Goal: Navigation & Orientation: Find specific page/section

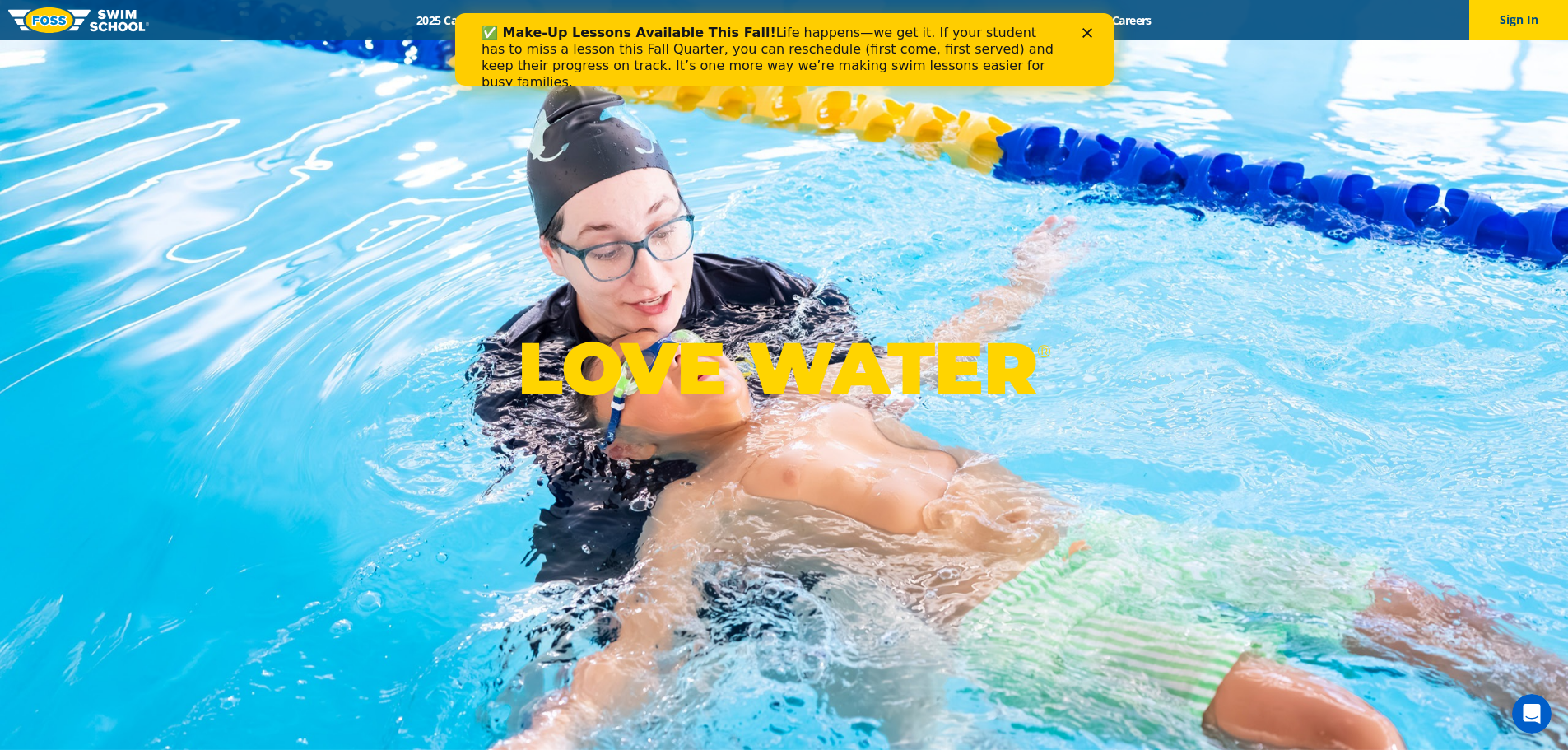
click at [635, 175] on div "LOVE WATER ®" at bounding box center [784, 375] width 1568 height 750
click at [1084, 35] on polygon "Close" at bounding box center [1087, 33] width 10 height 10
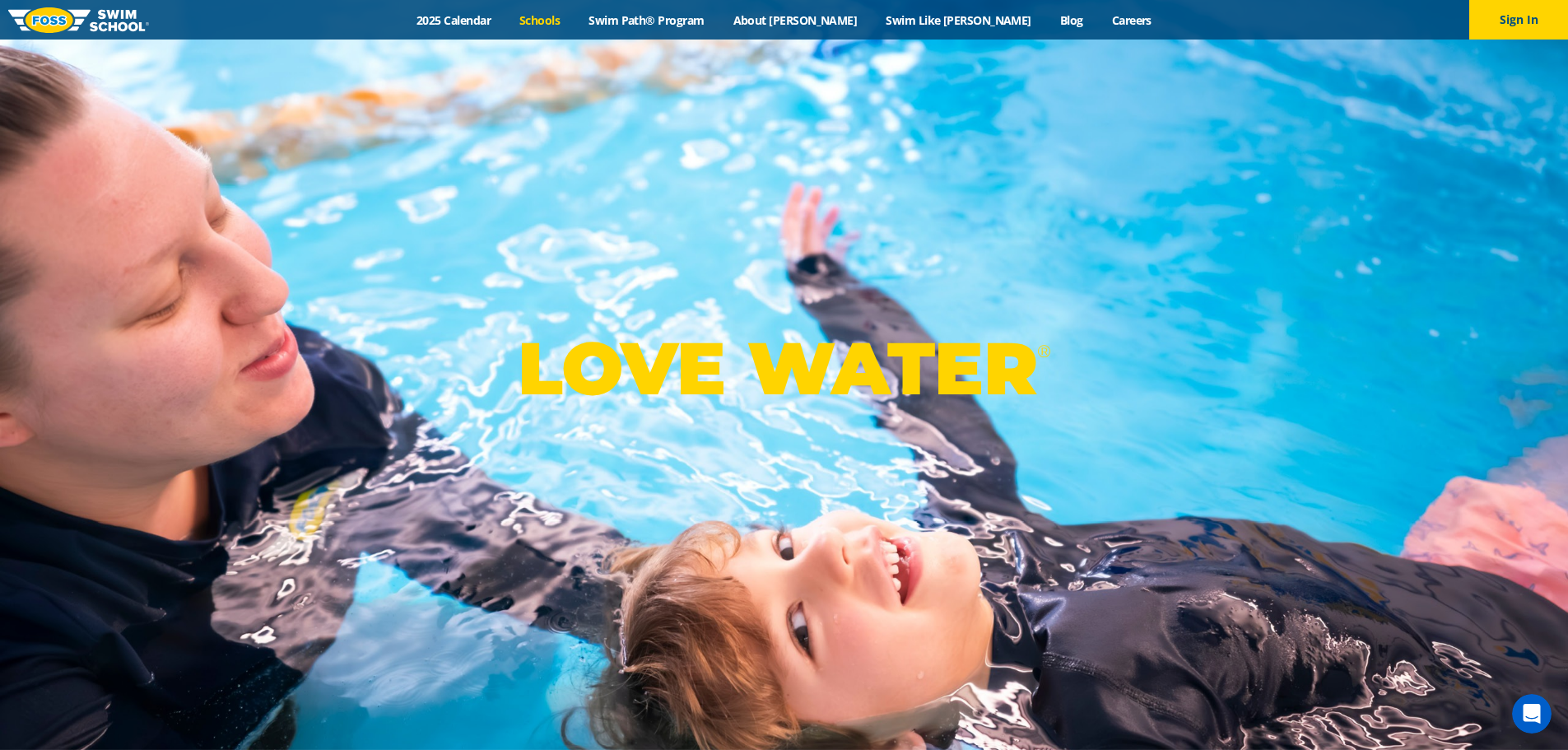
click at [574, 15] on link "Schools" at bounding box center [540, 20] width 69 height 16
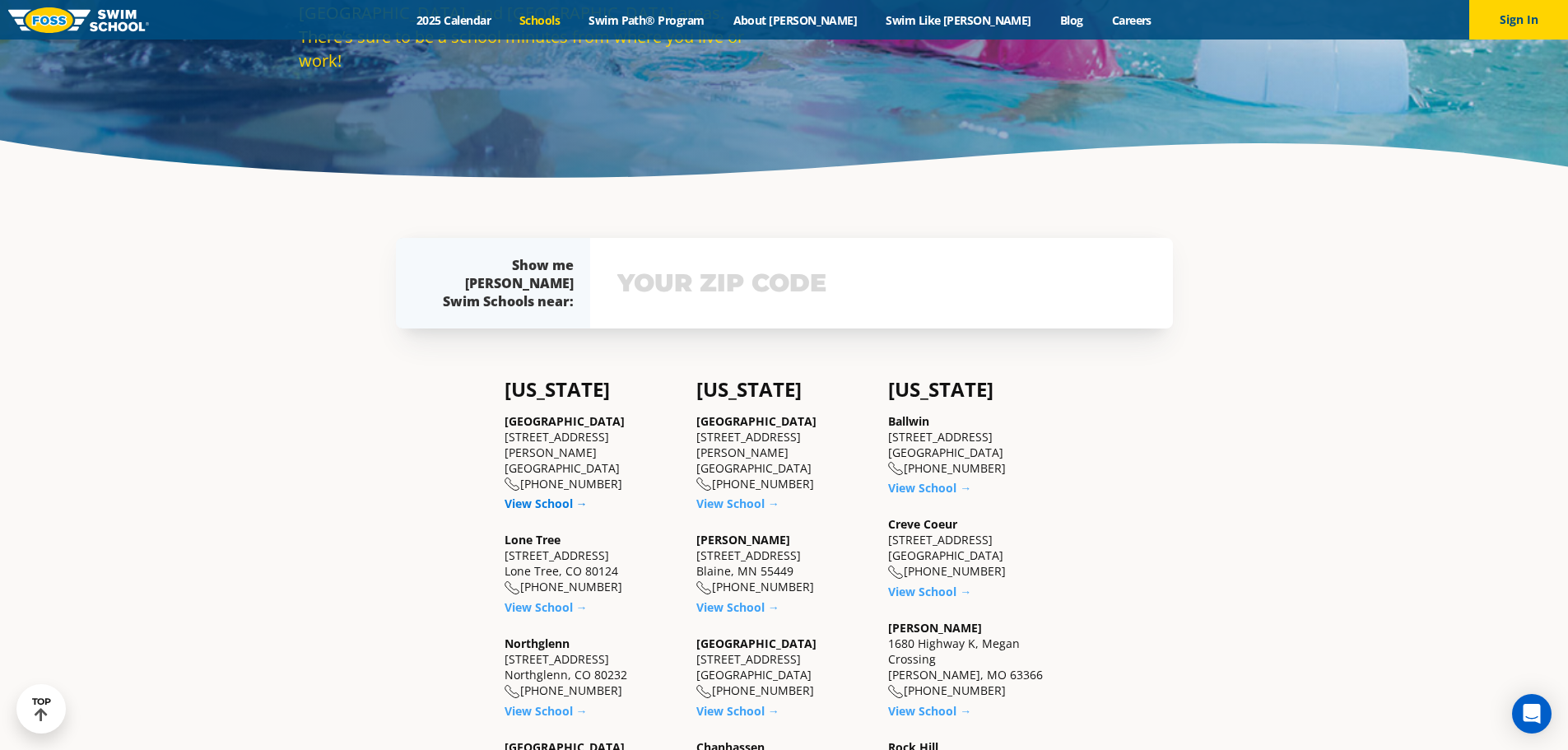
click at [552, 496] on link "View School →" at bounding box center [546, 503] width 83 height 16
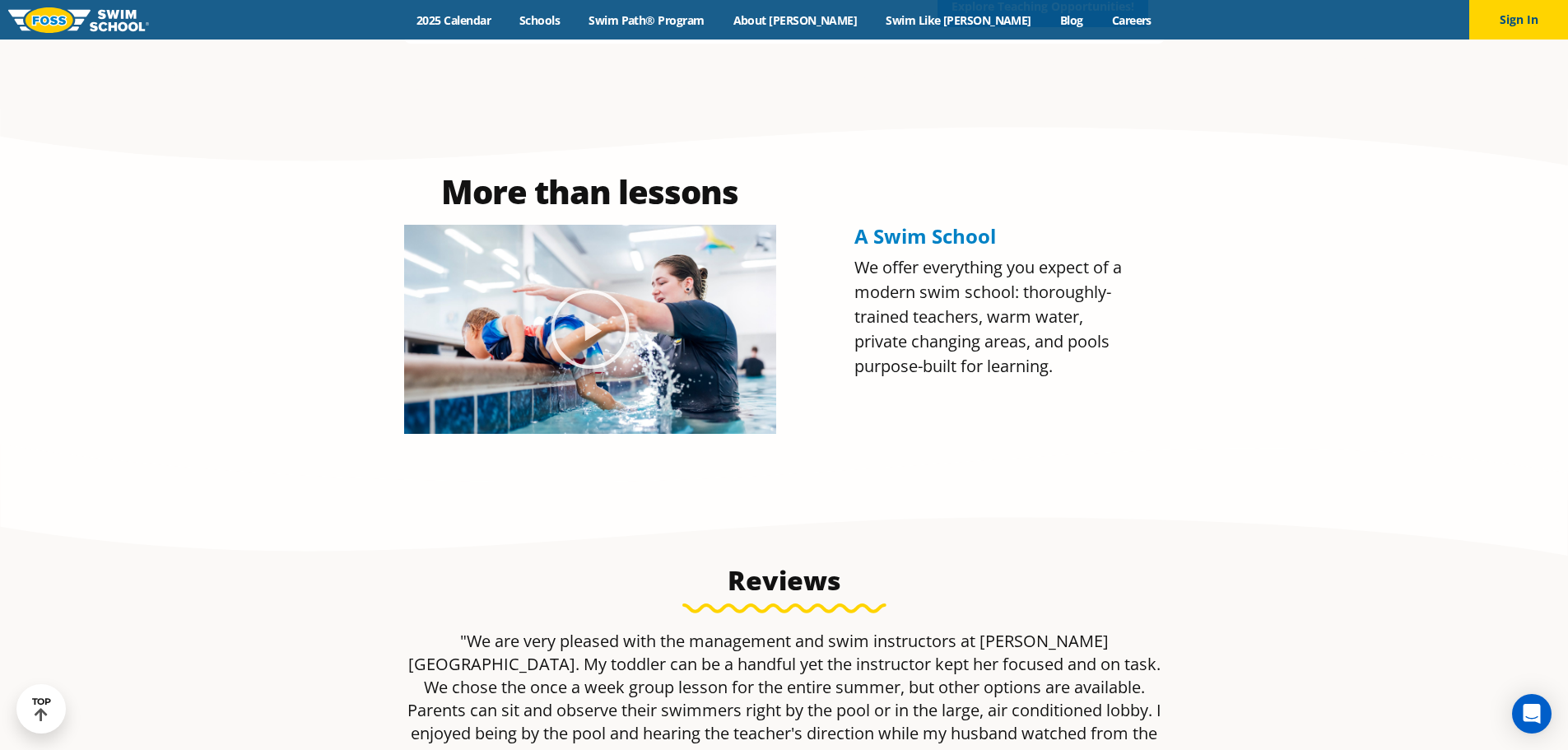
scroll to position [741, 0]
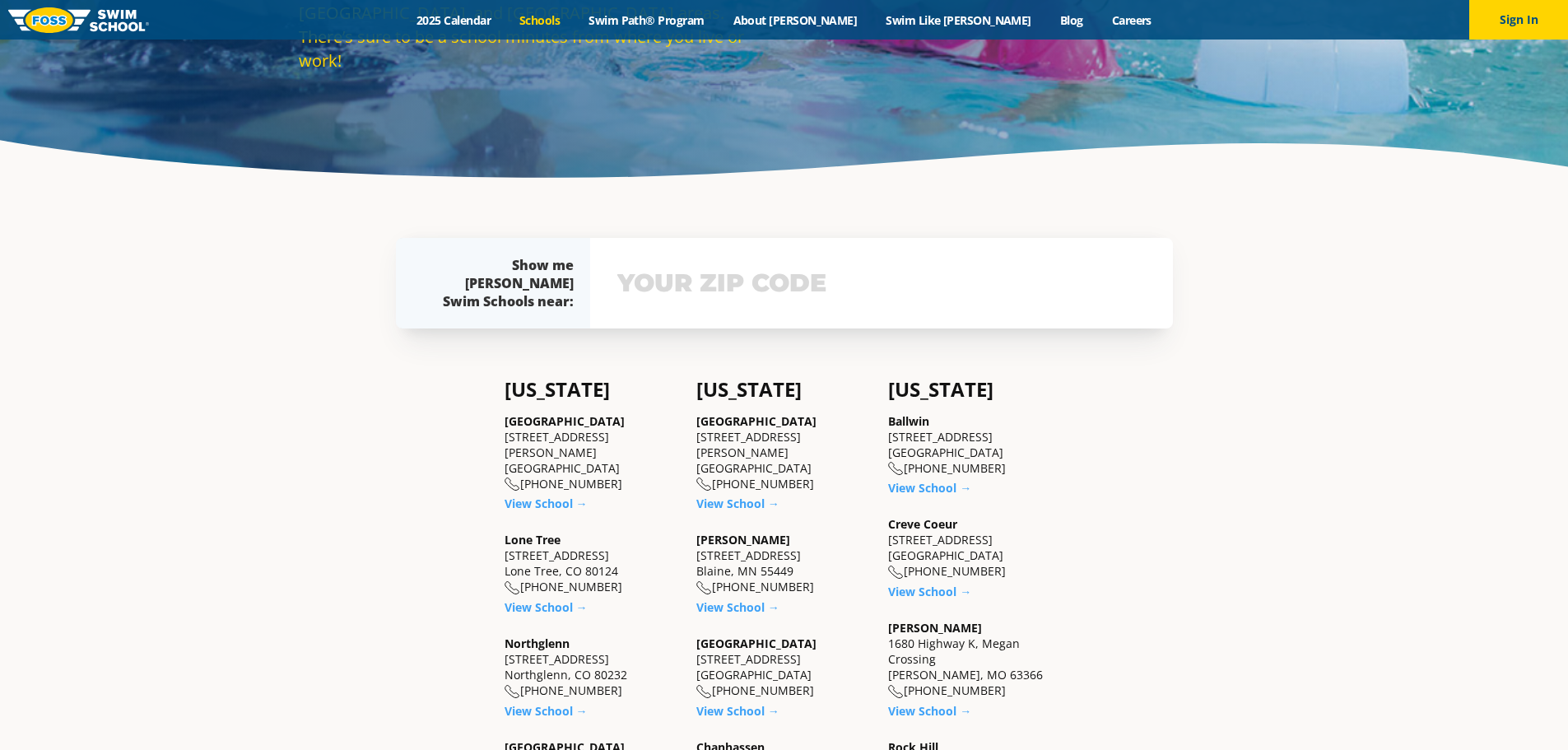
scroll to position [329, 0]
click at [525, 600] on link "View School →" at bounding box center [546, 607] width 83 height 16
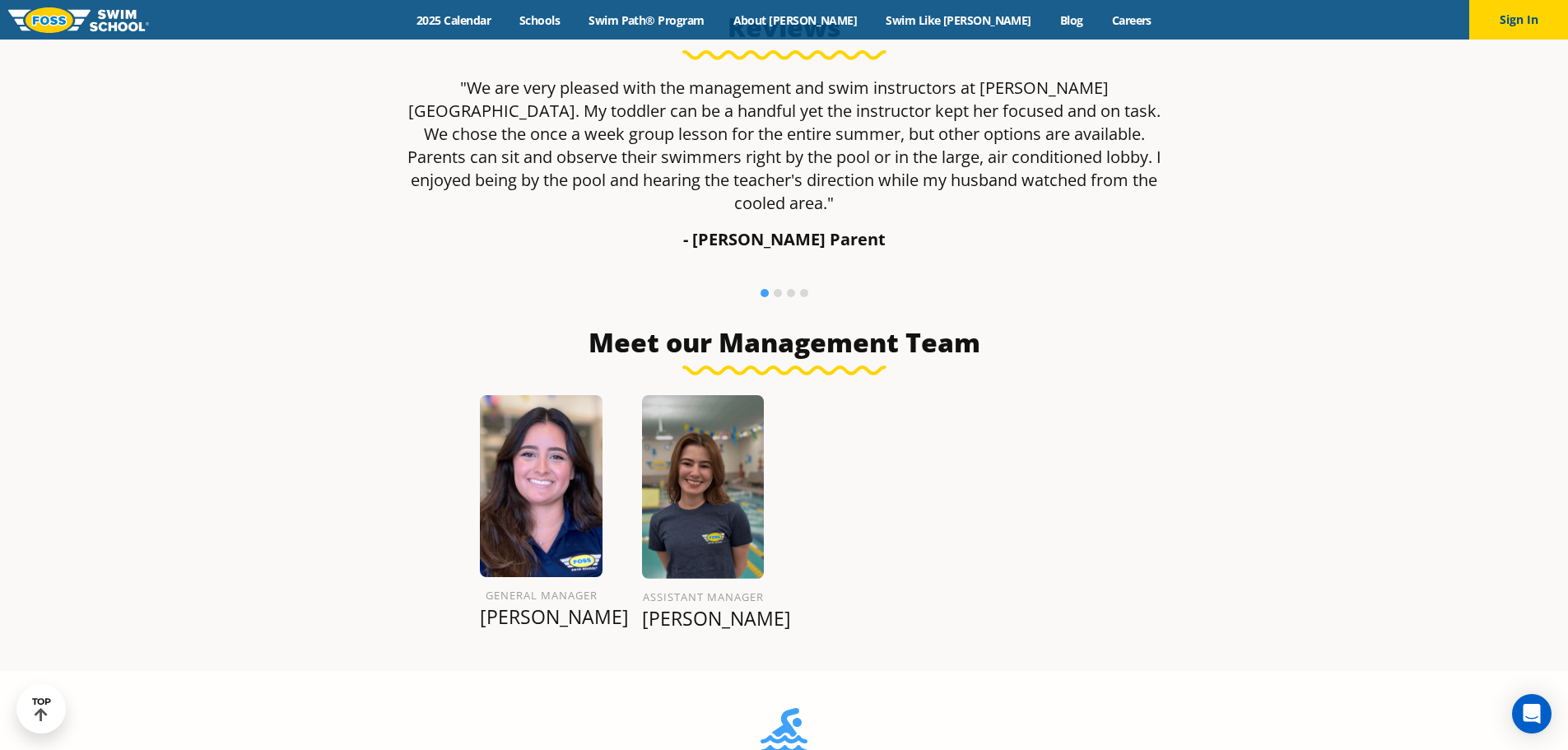
scroll to position [988, 0]
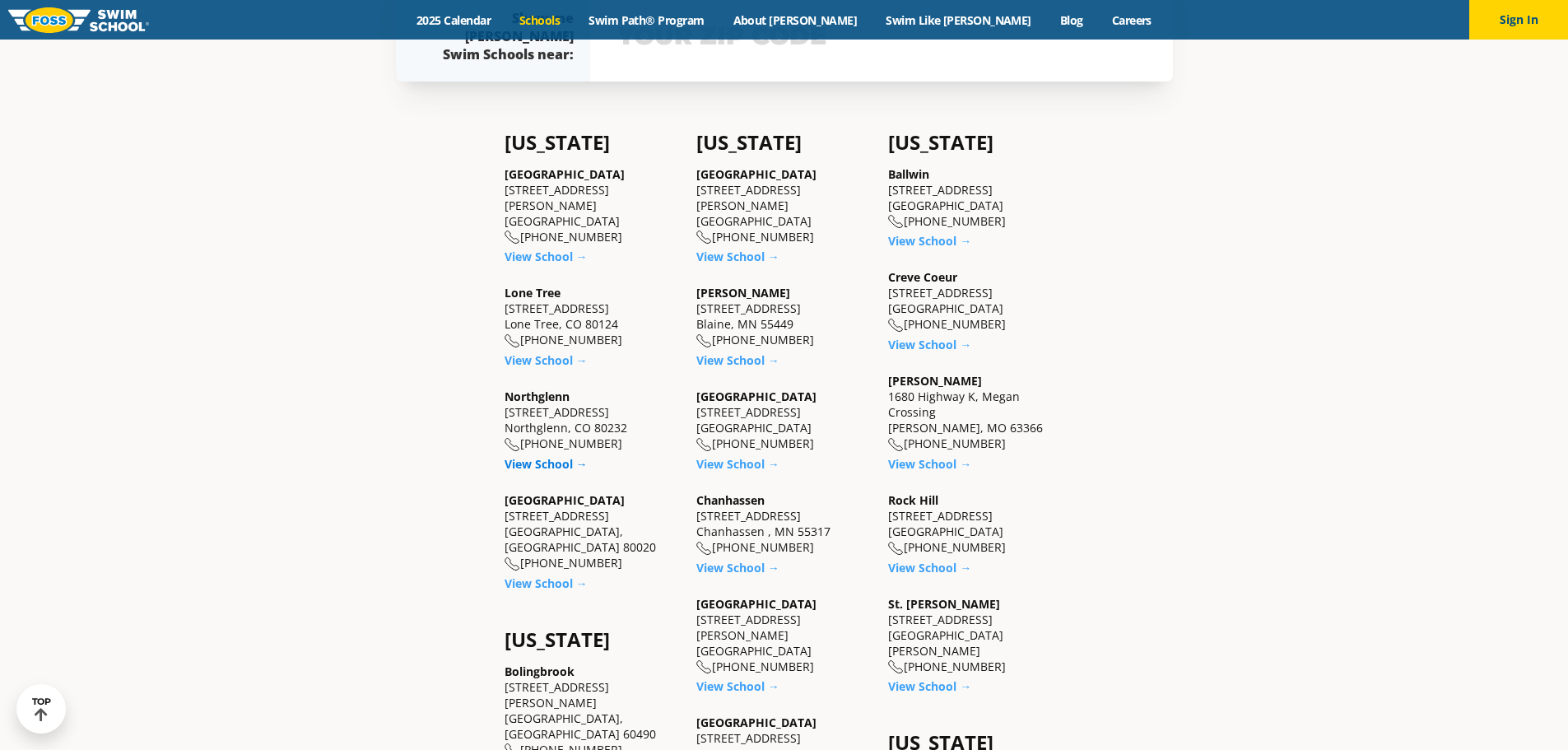
click at [538, 456] on link "View School →" at bounding box center [546, 463] width 83 height 16
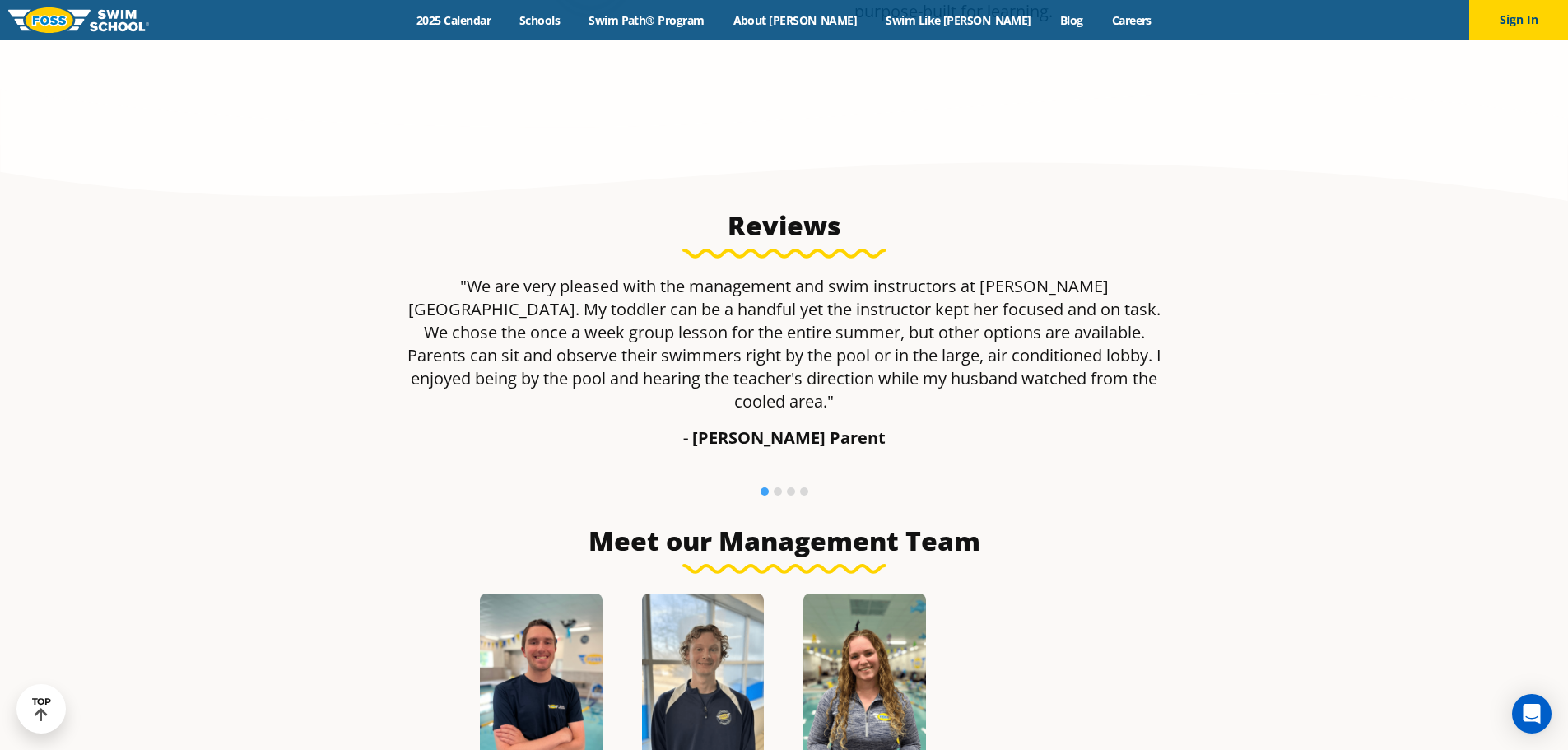
scroll to position [2140, 0]
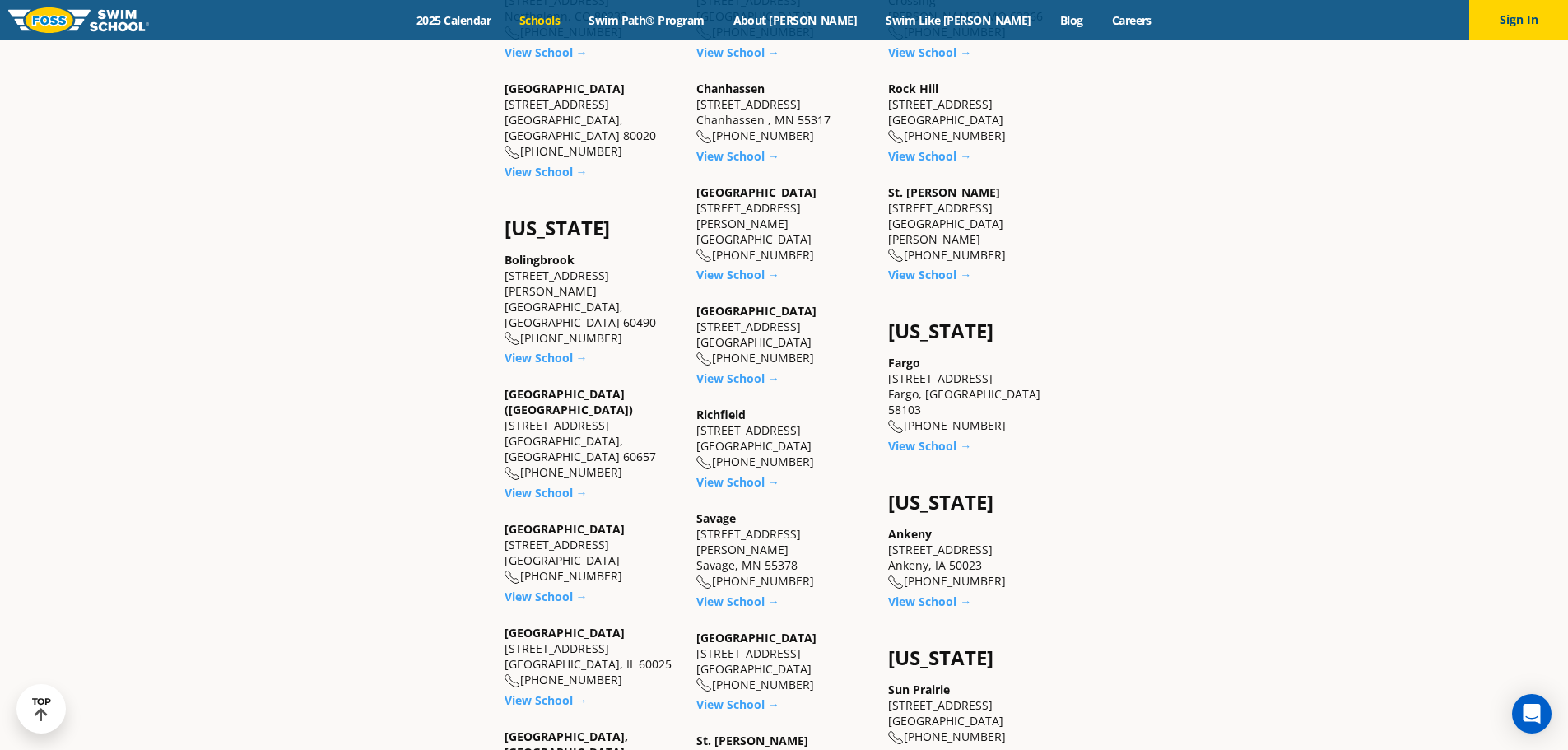
scroll to position [823, 0]
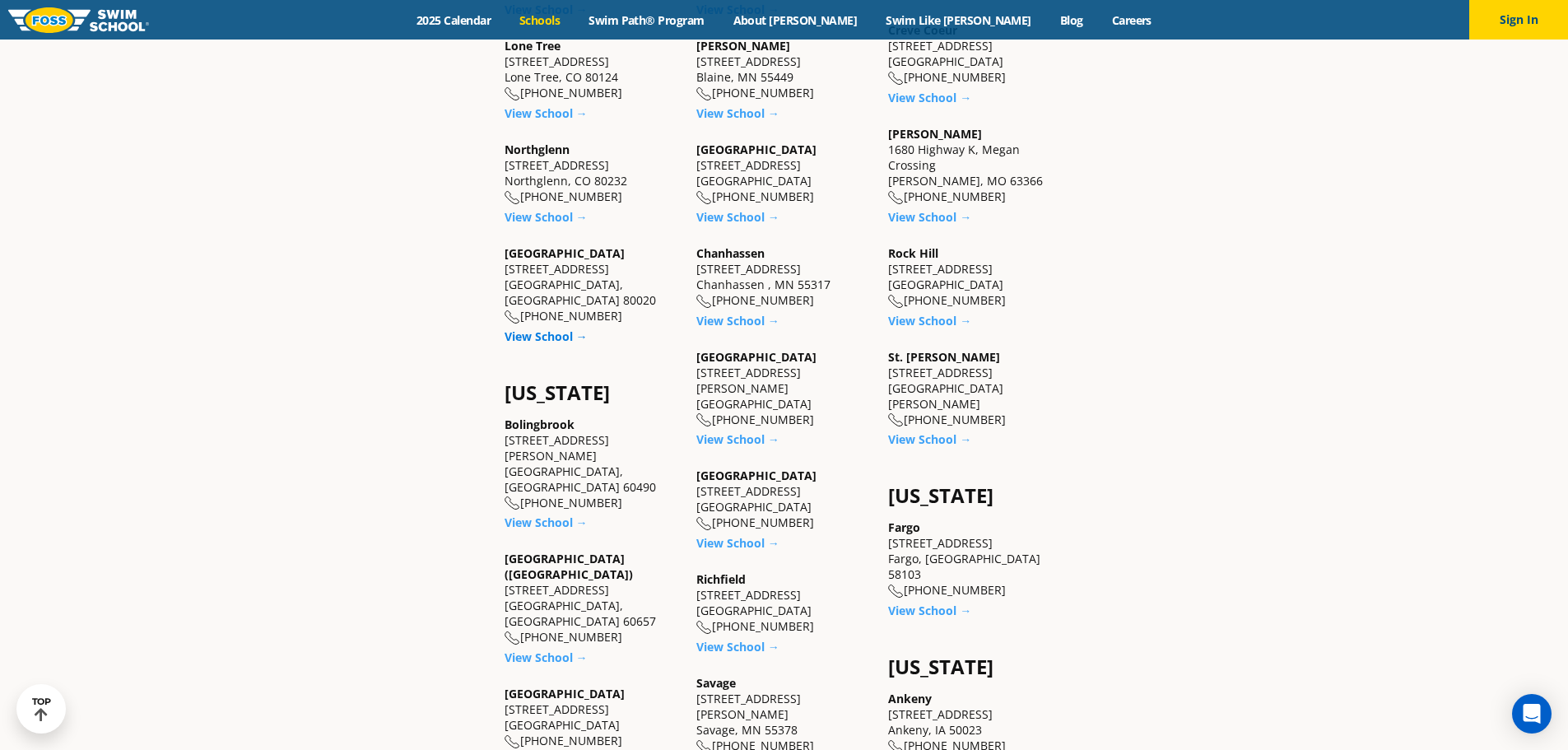
click at [540, 328] on link "View School →" at bounding box center [546, 336] width 83 height 16
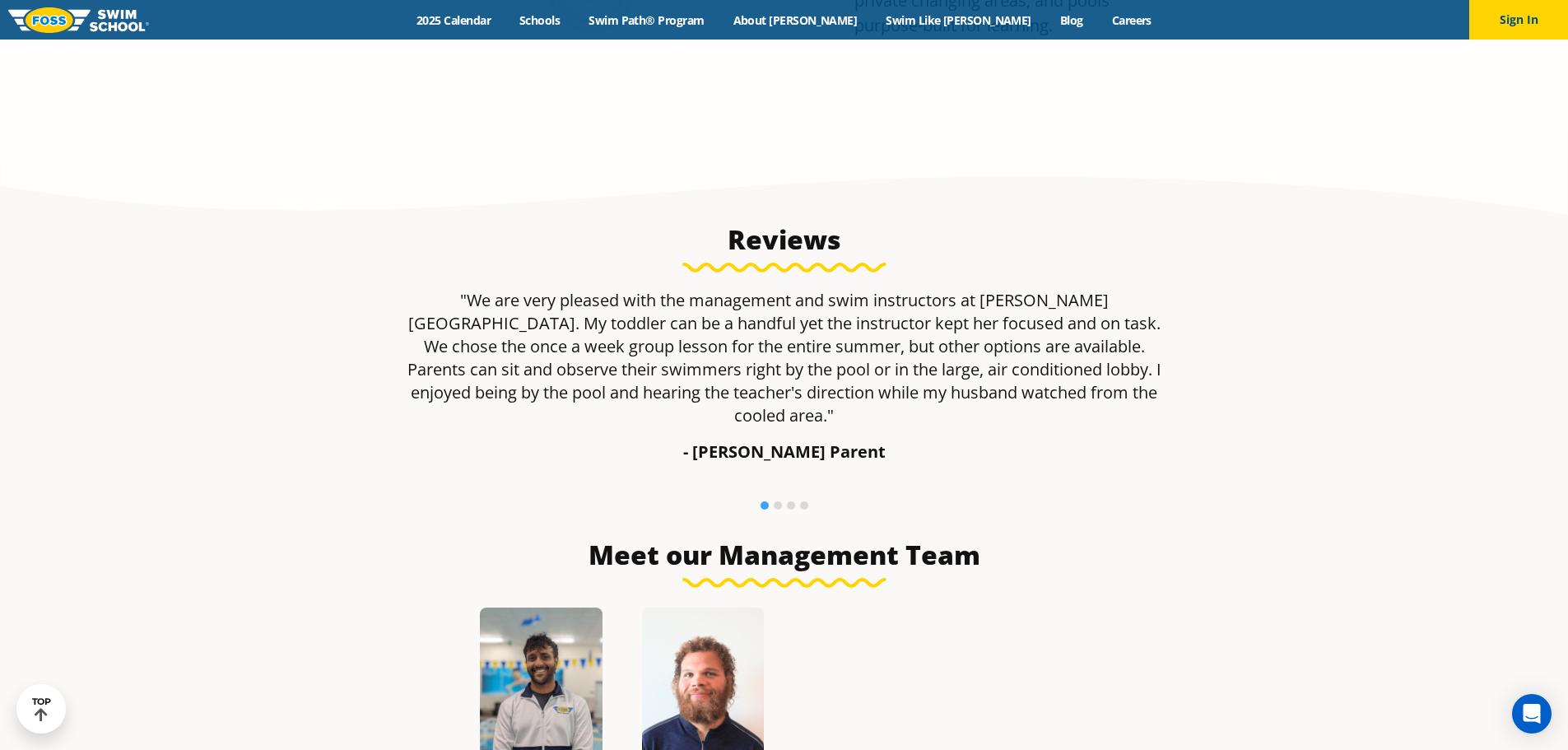
scroll to position [1976, 0]
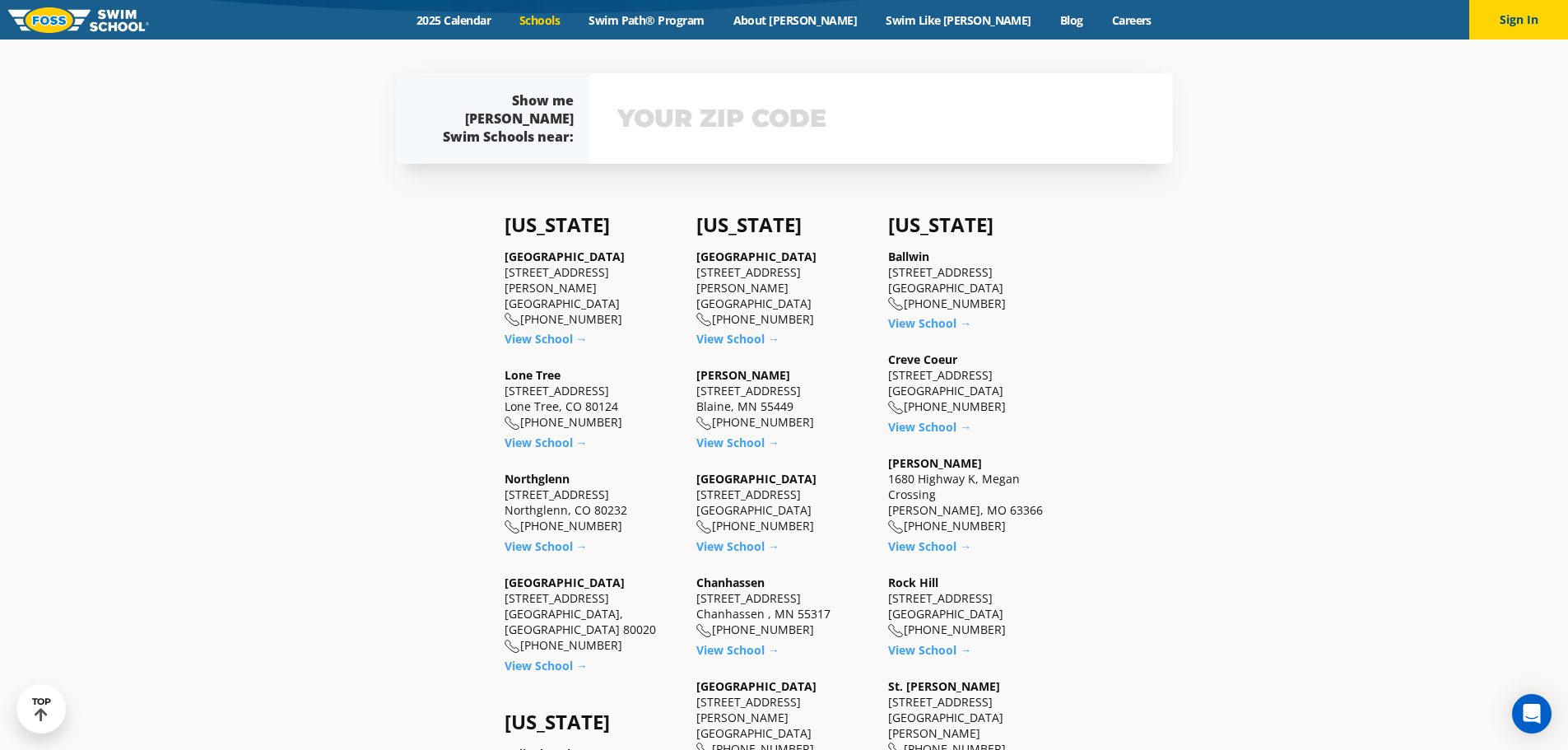
scroll to position [412, 0]
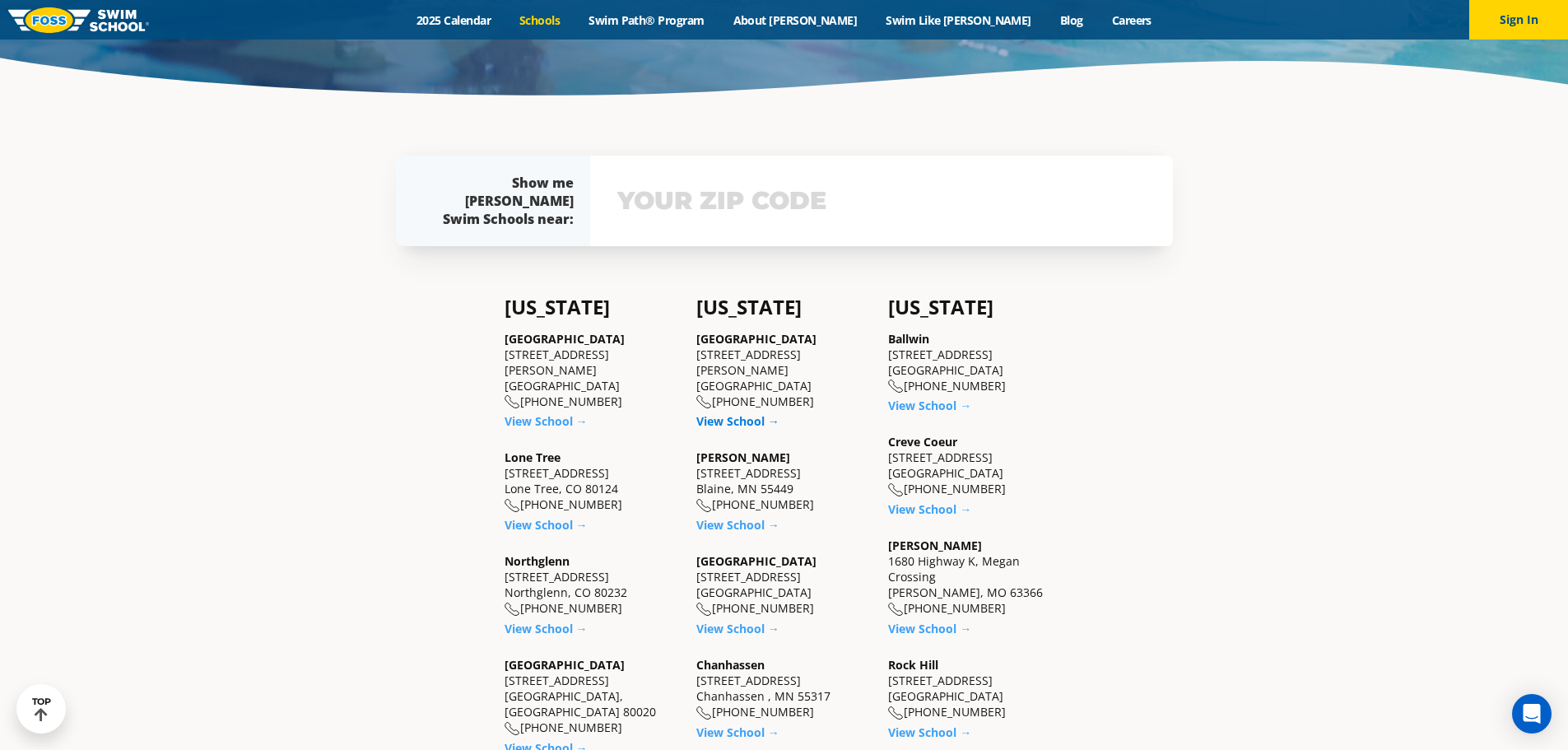
click at [725, 413] on link "View School →" at bounding box center [737, 421] width 83 height 16
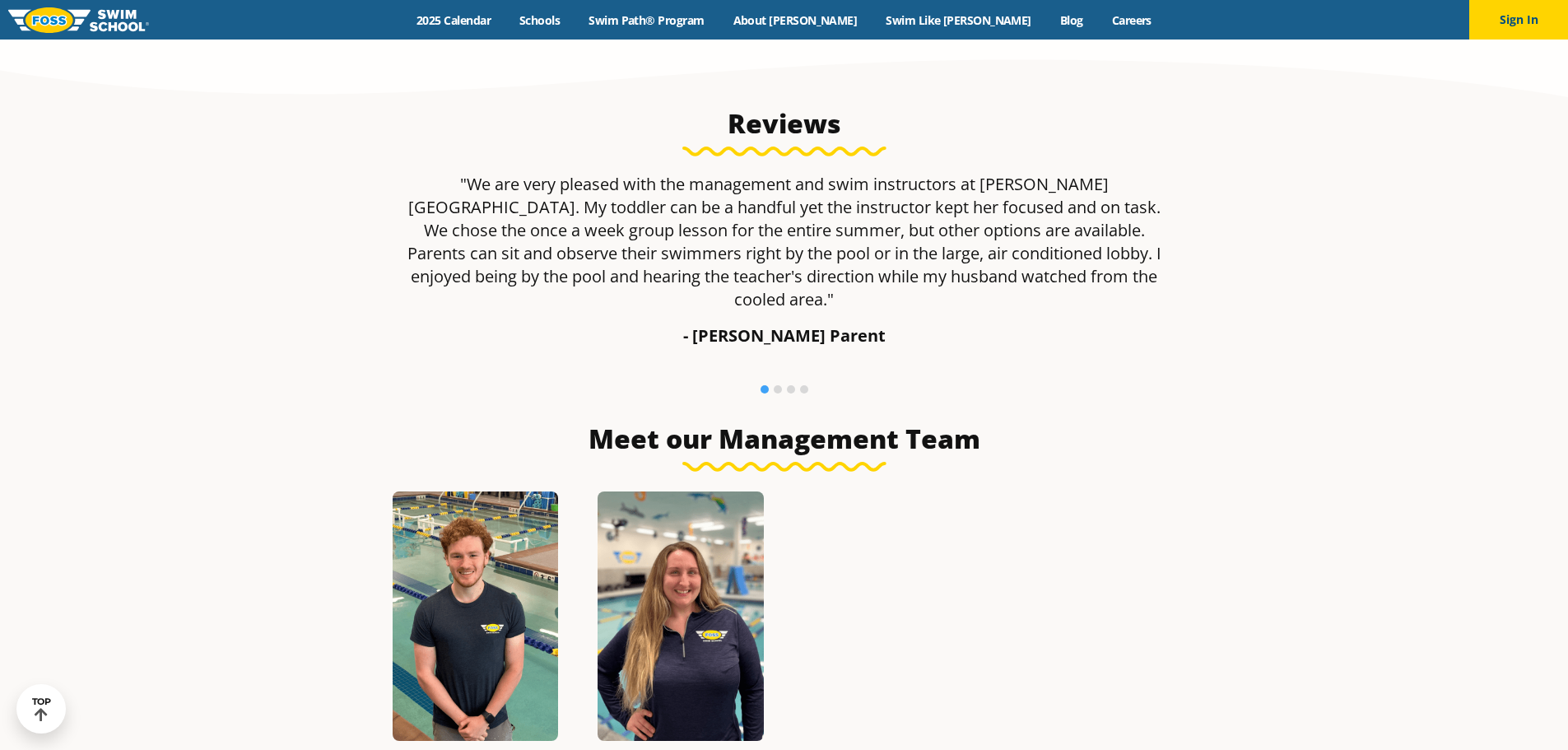
scroll to position [1317, 0]
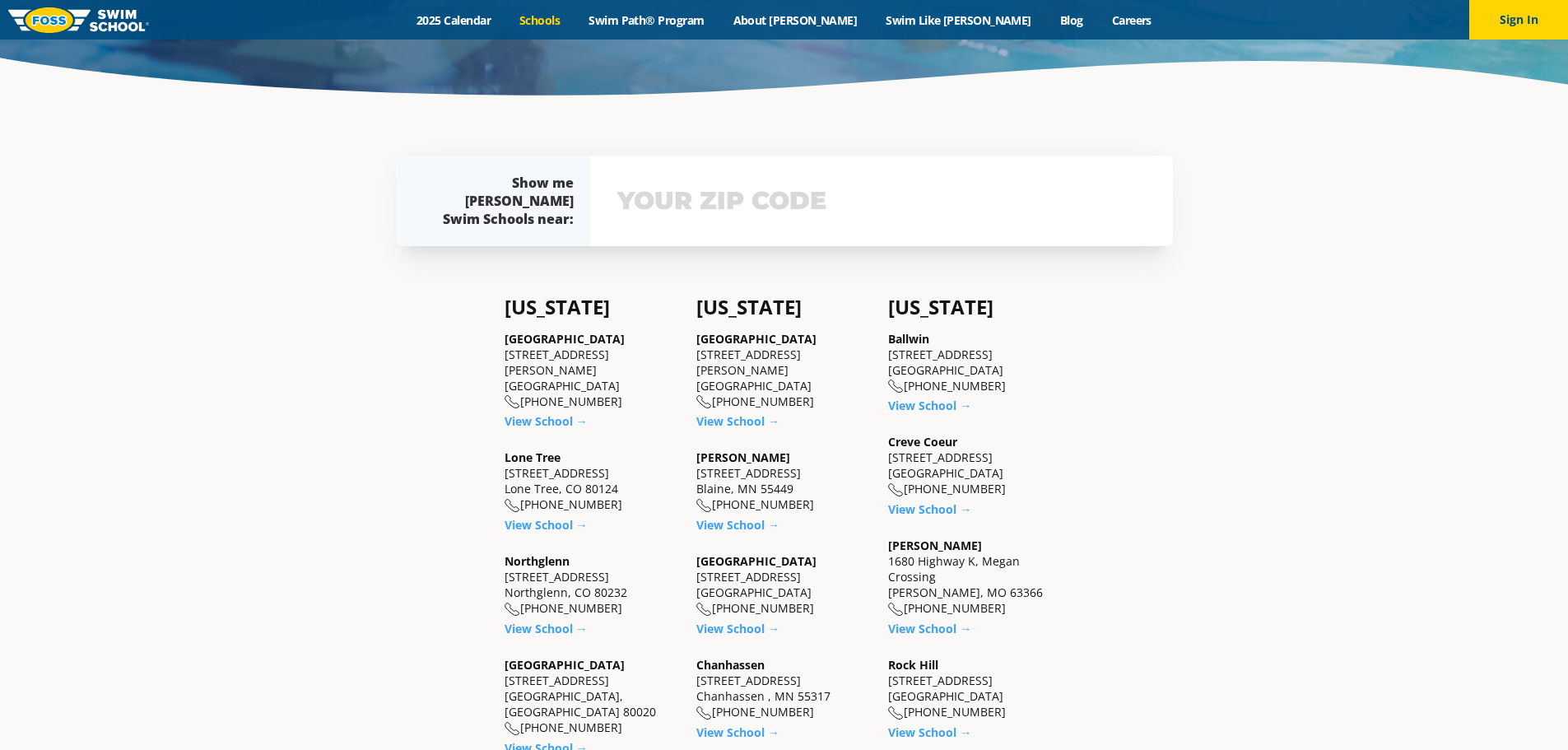
scroll to position [412, 0]
click at [753, 529] on link "View School →" at bounding box center [737, 525] width 83 height 16
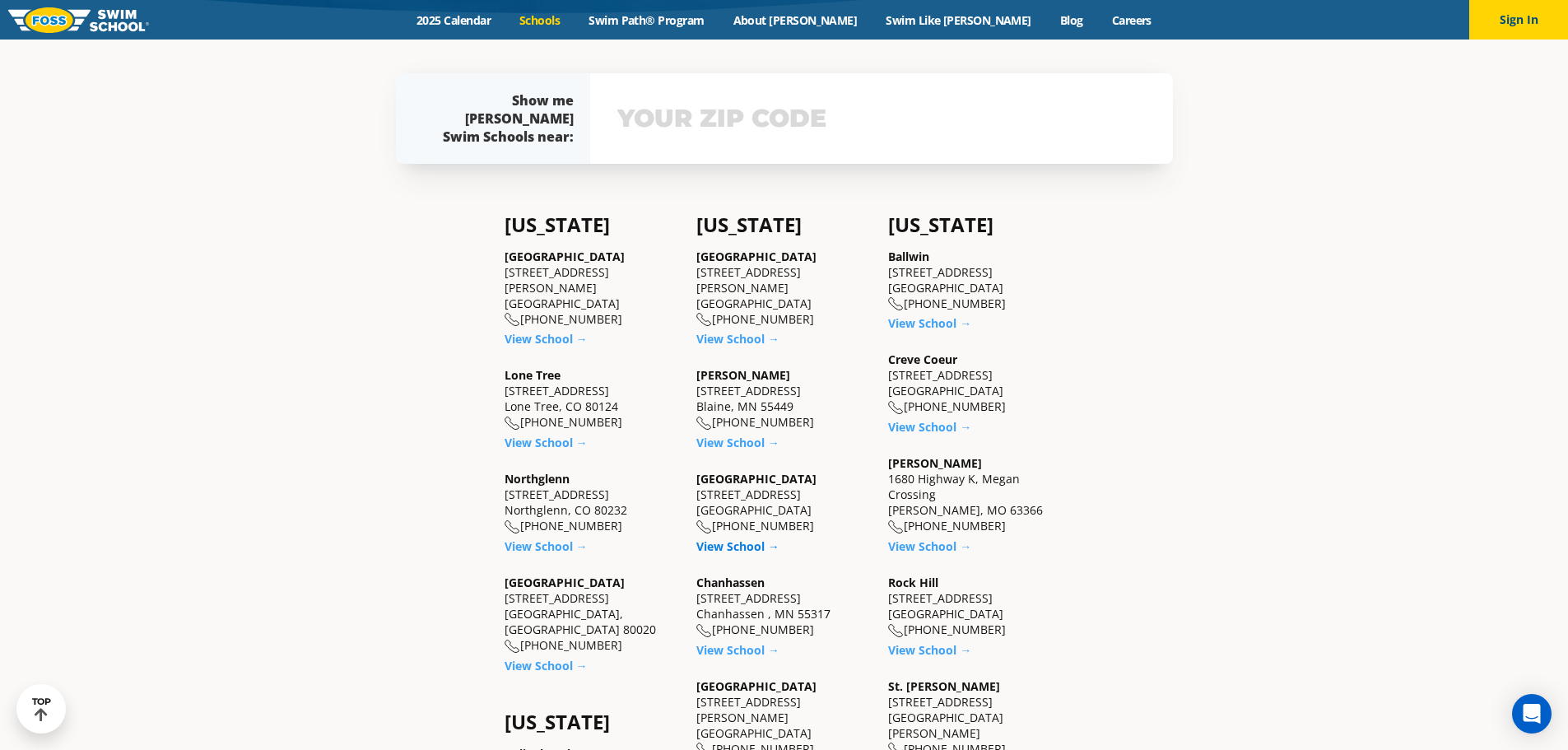
click at [719, 548] on link "View School →" at bounding box center [737, 545] width 83 height 16
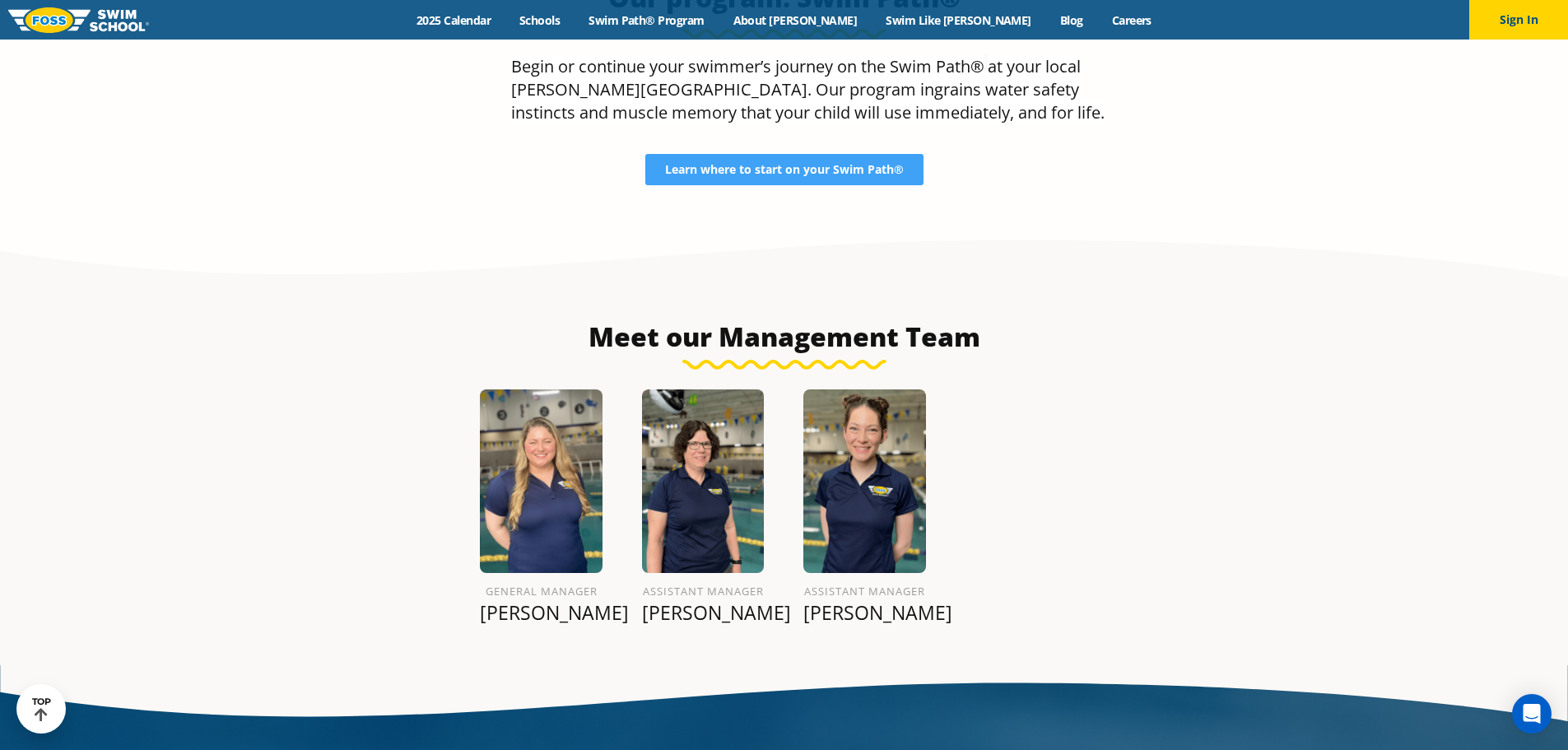
scroll to position [1788, 0]
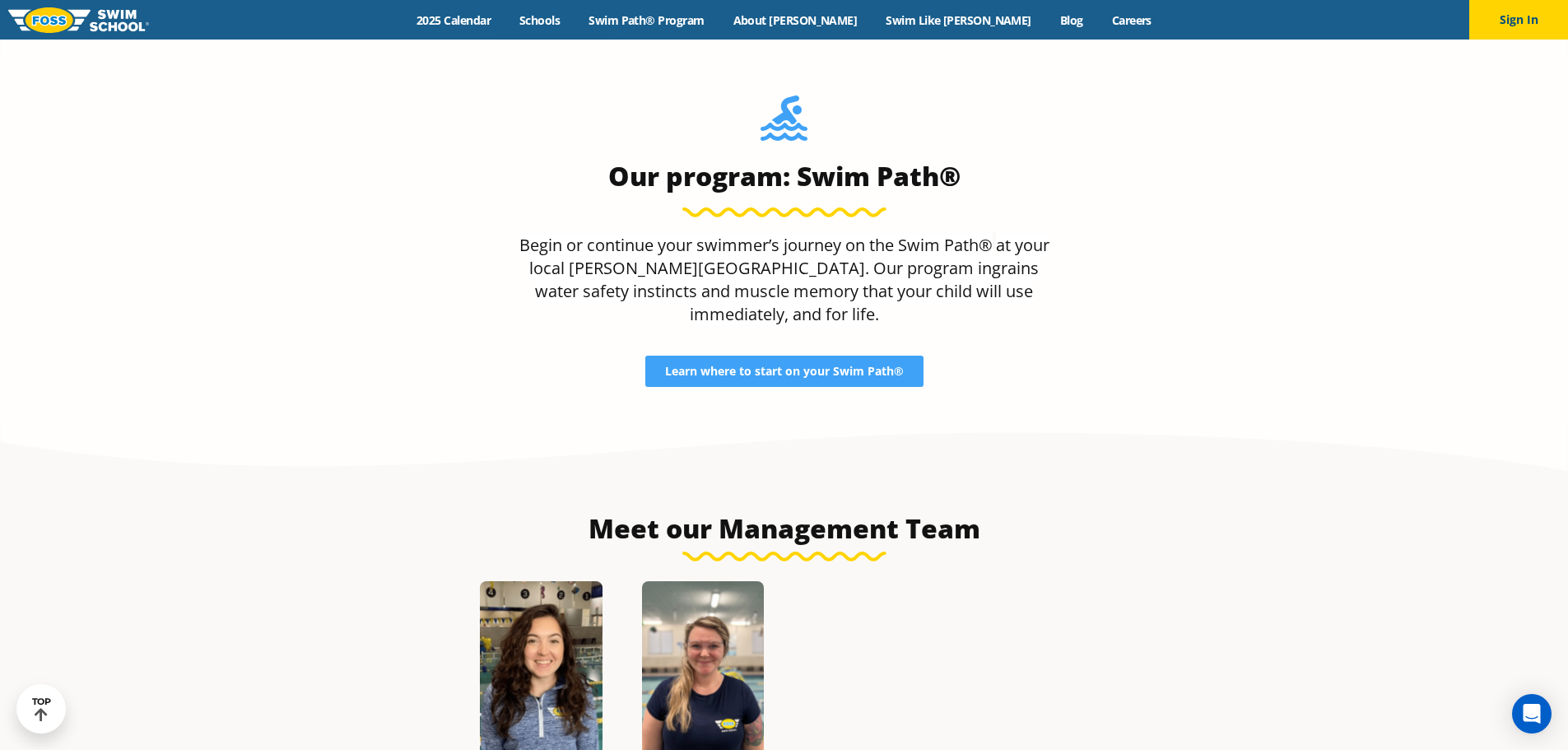
scroll to position [1893, 0]
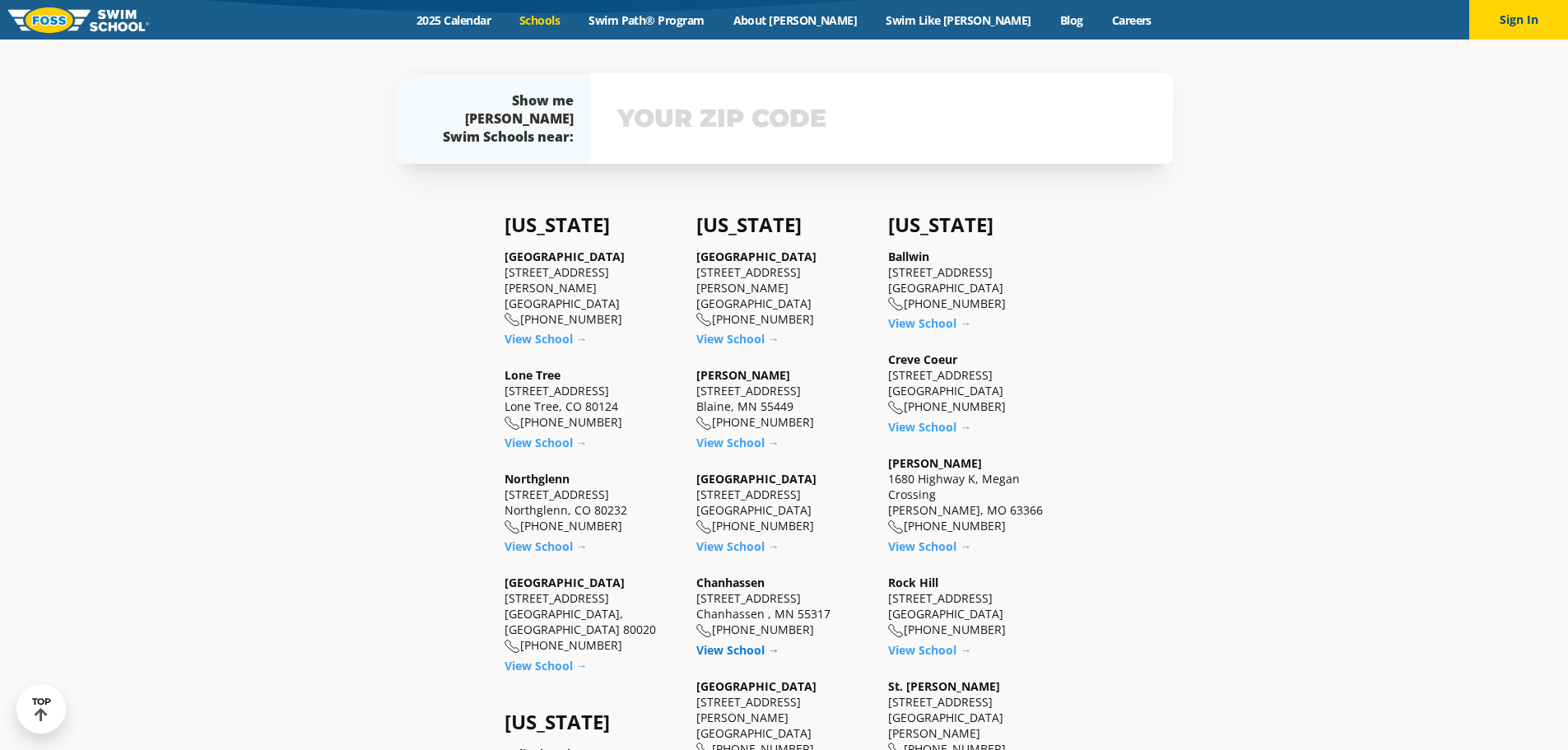
click at [754, 651] on link "View School →" at bounding box center [737, 649] width 83 height 16
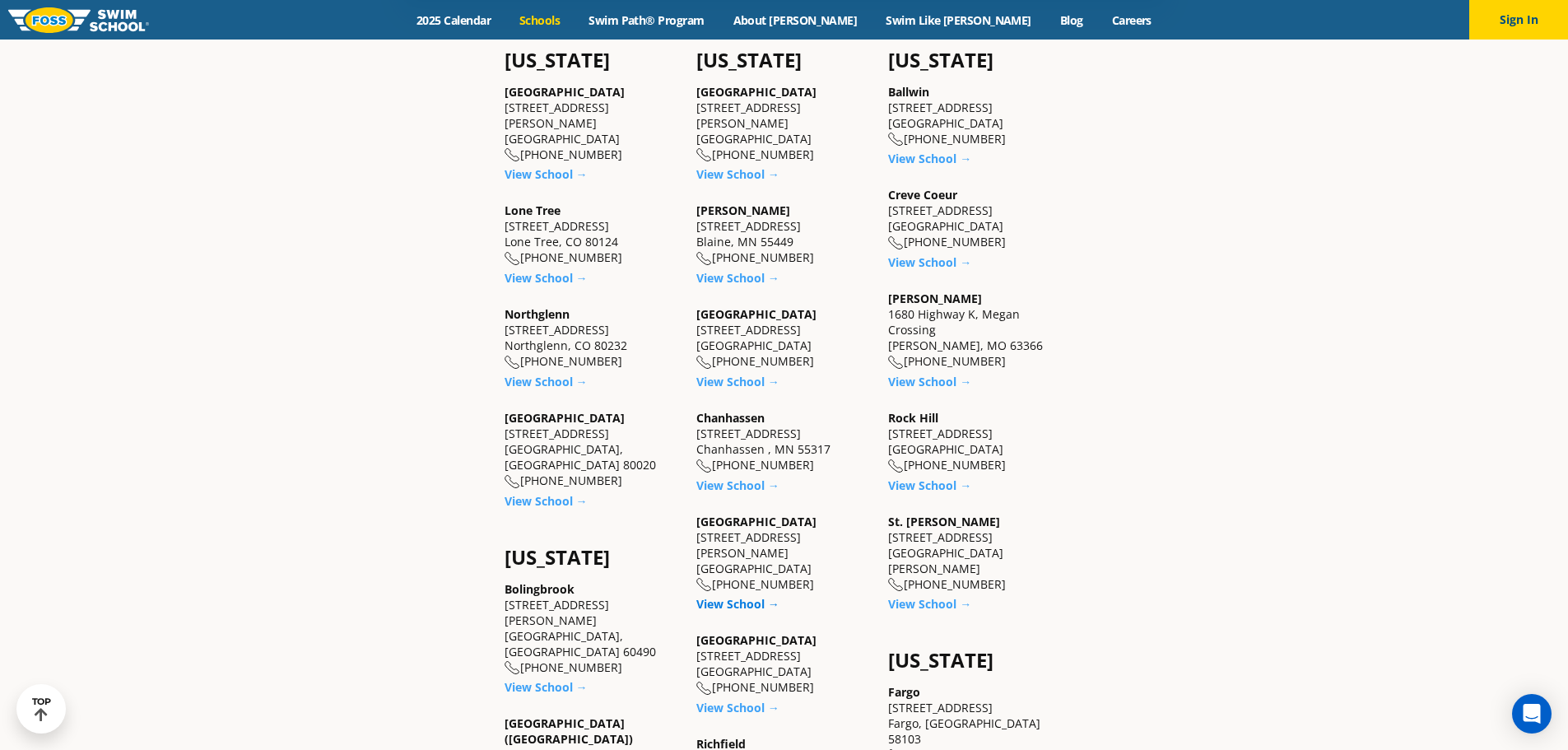
click at [737, 596] on link "View School →" at bounding box center [737, 604] width 83 height 16
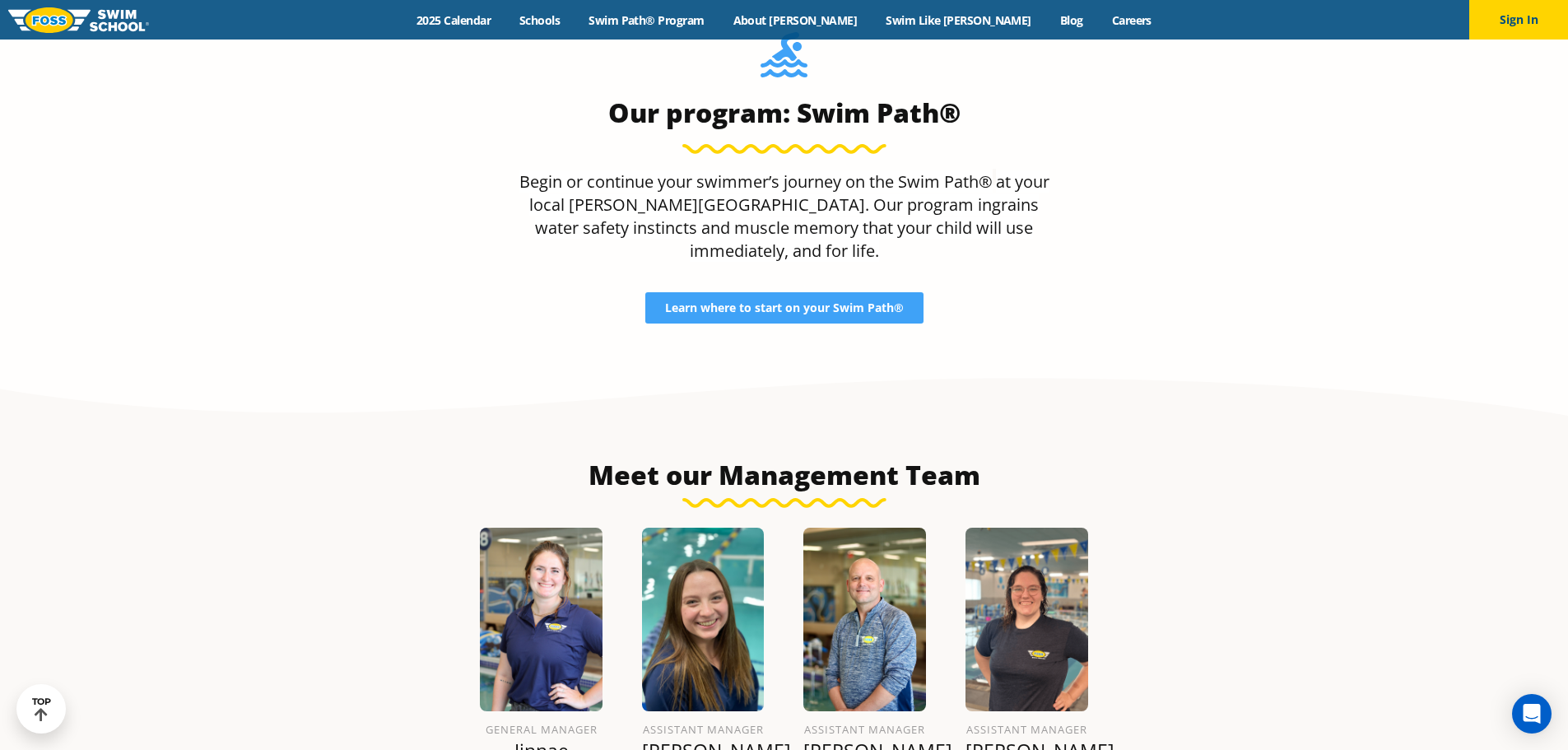
scroll to position [1623, 0]
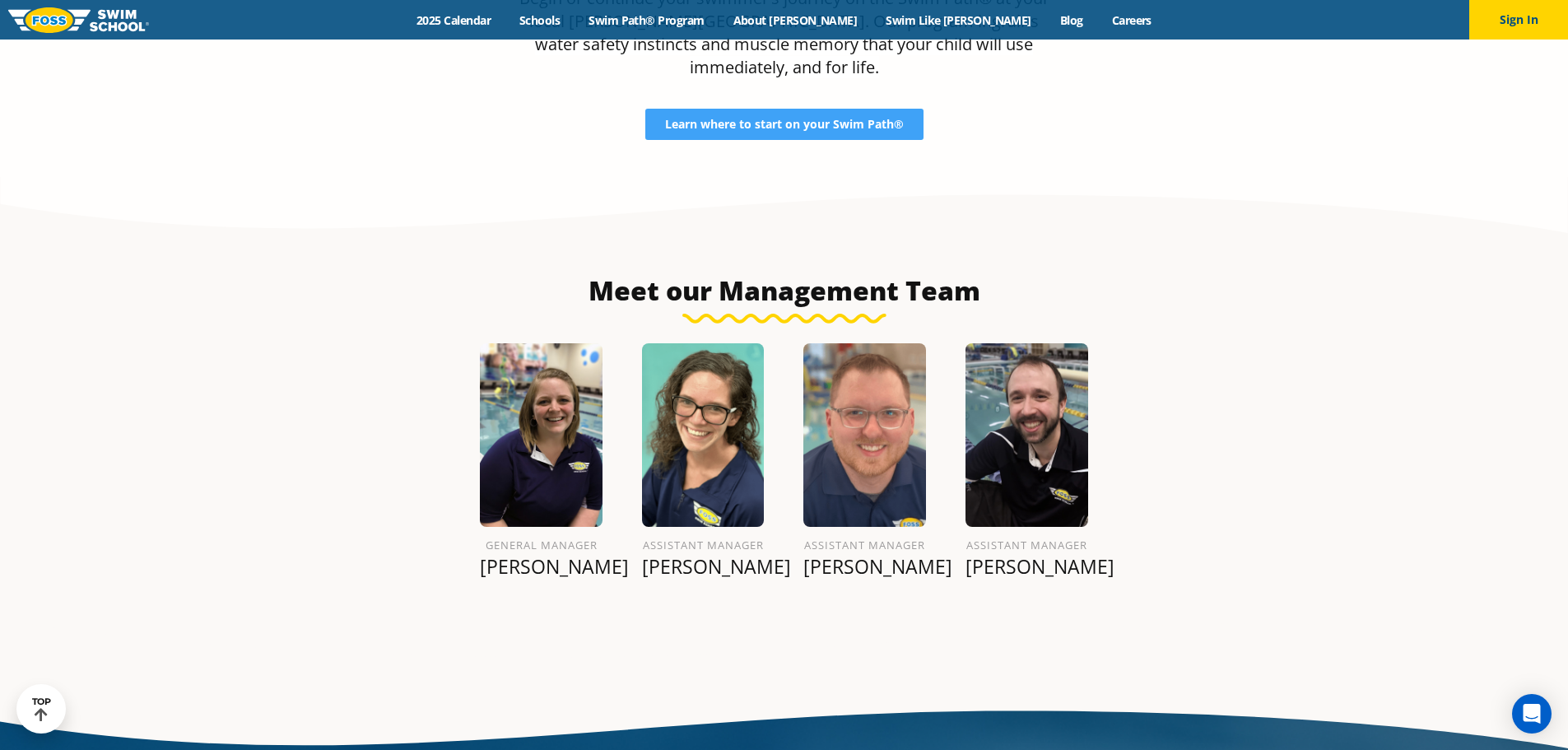
scroll to position [1870, 0]
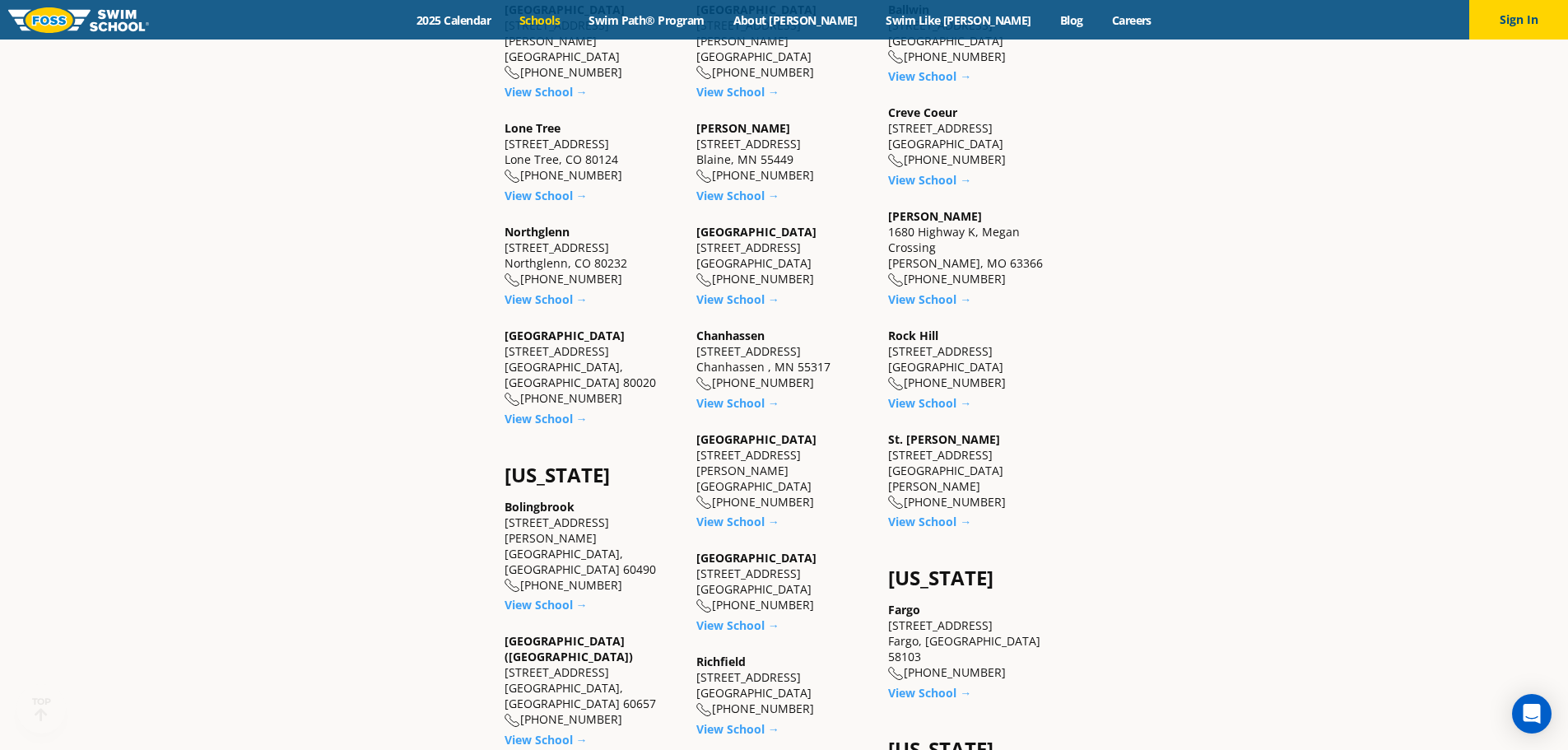
scroll to position [823, 0]
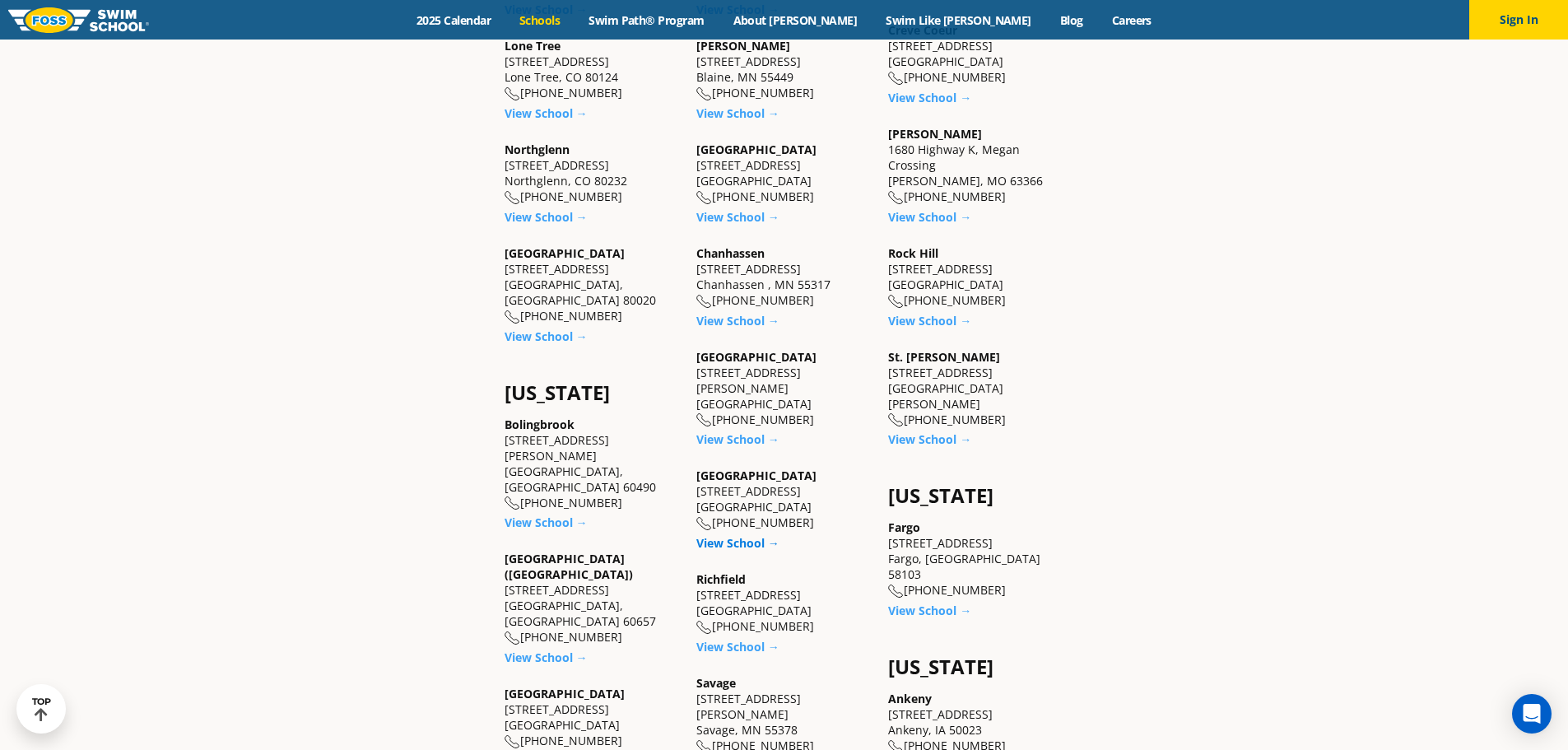
click at [730, 535] on link "View School →" at bounding box center [737, 542] width 83 height 16
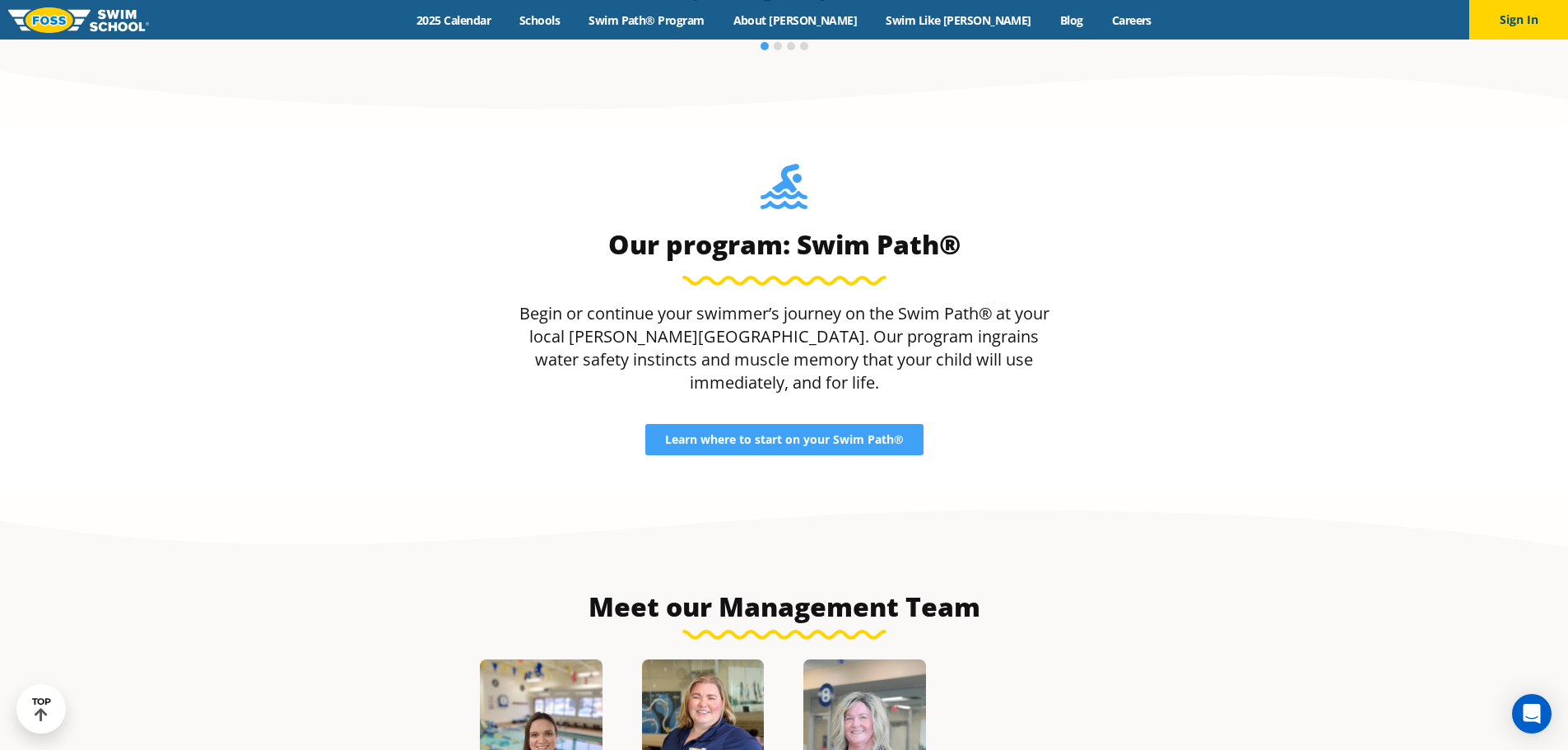
scroll to position [1729, 0]
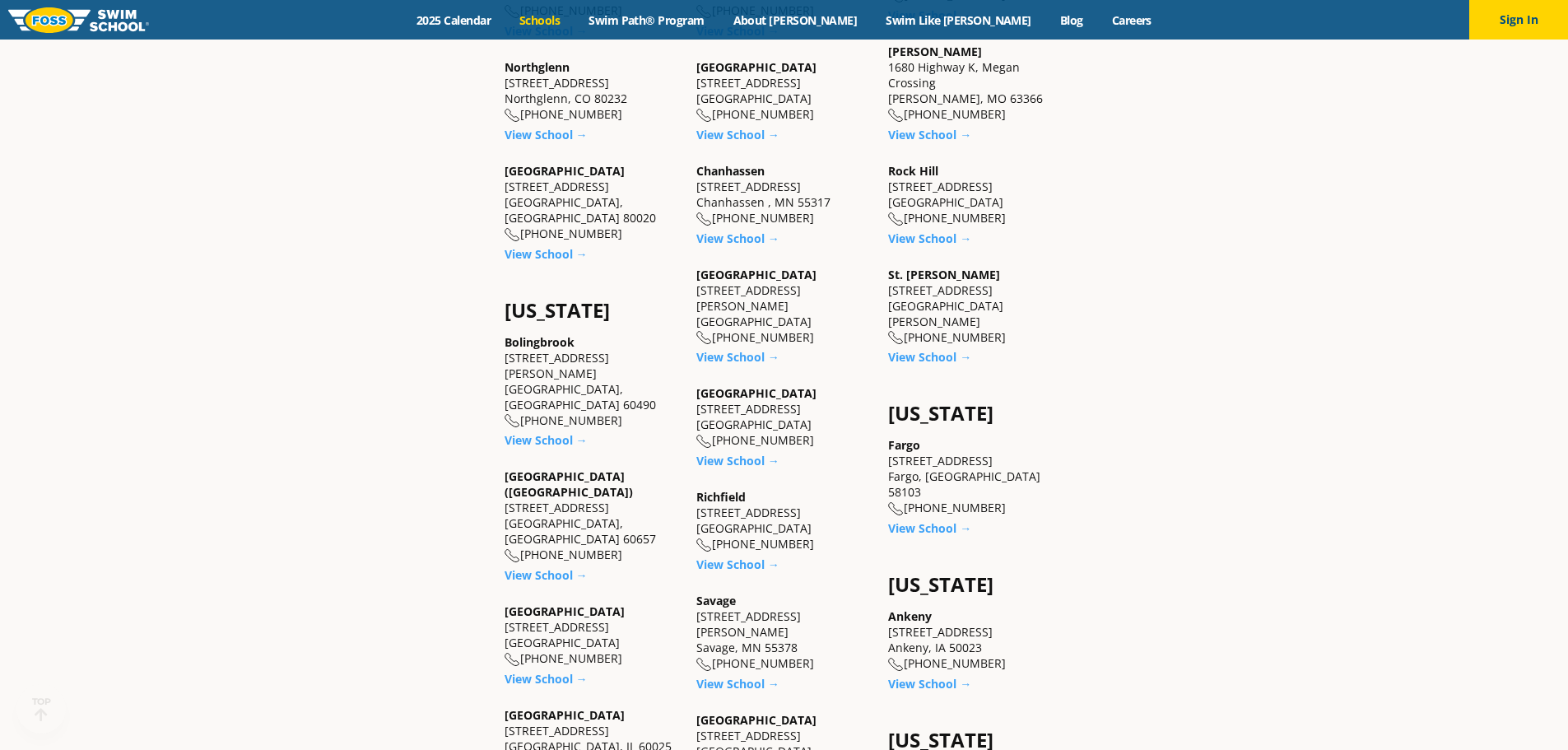
scroll to position [1070, 0]
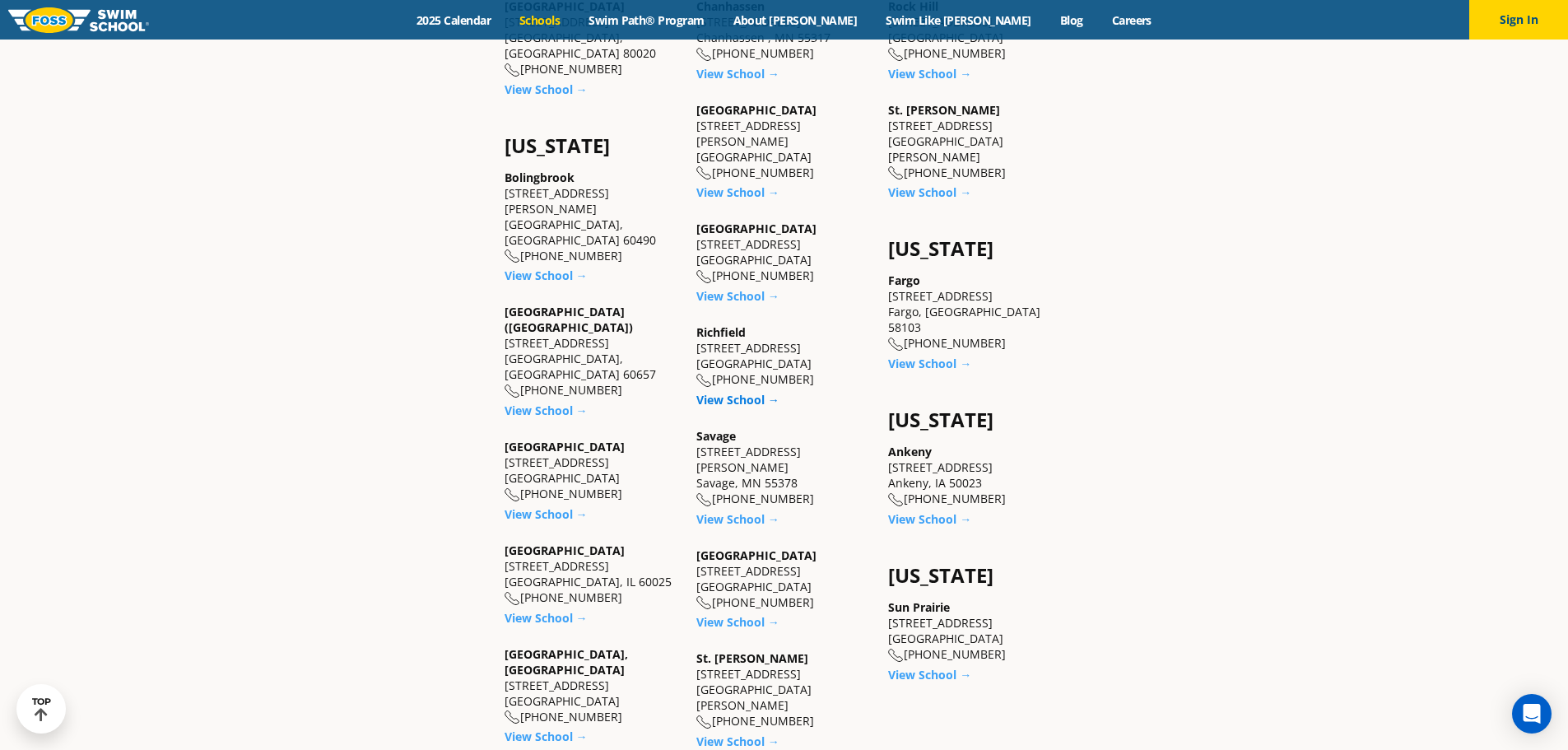
click at [732, 392] on link "View School →" at bounding box center [737, 399] width 83 height 16
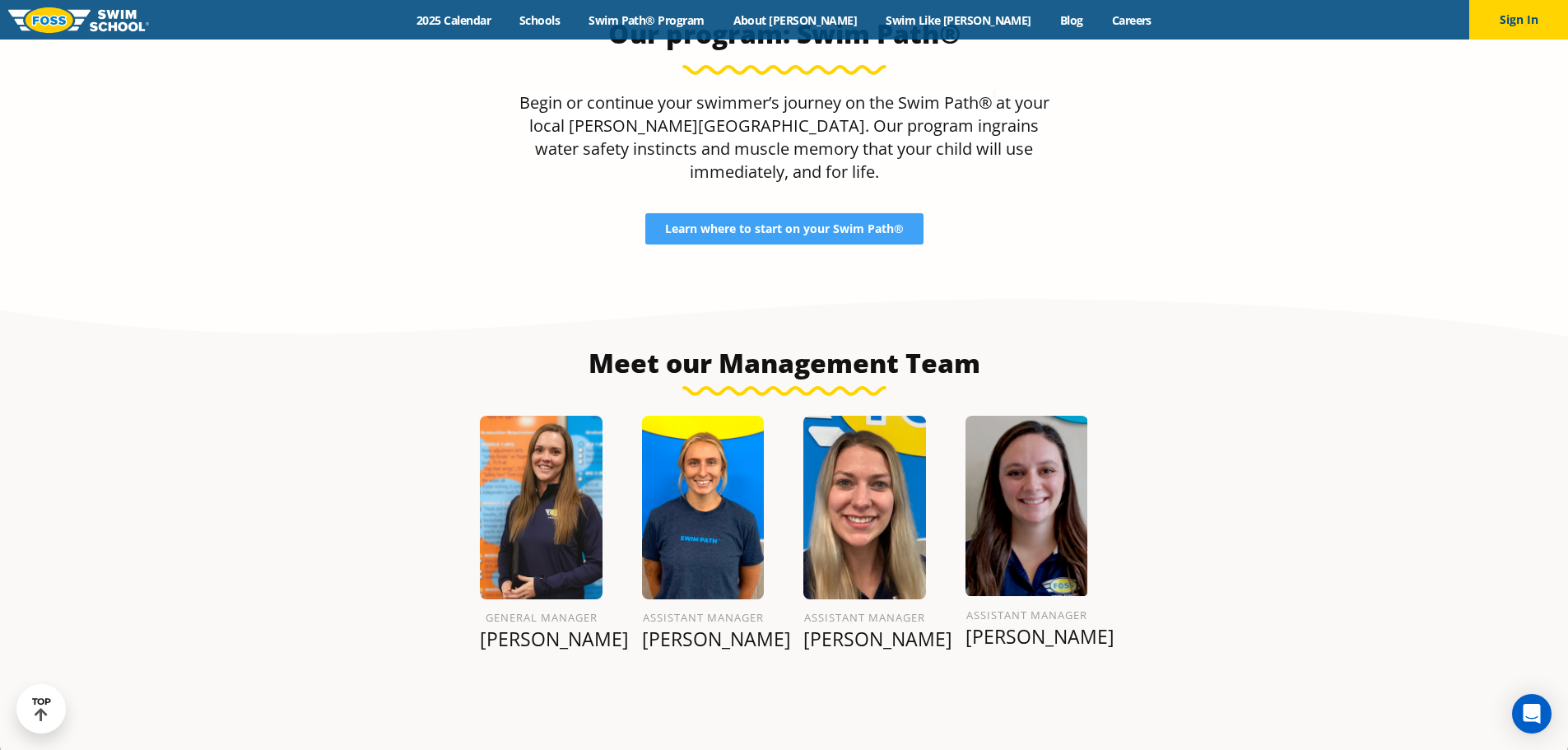
scroll to position [1705, 0]
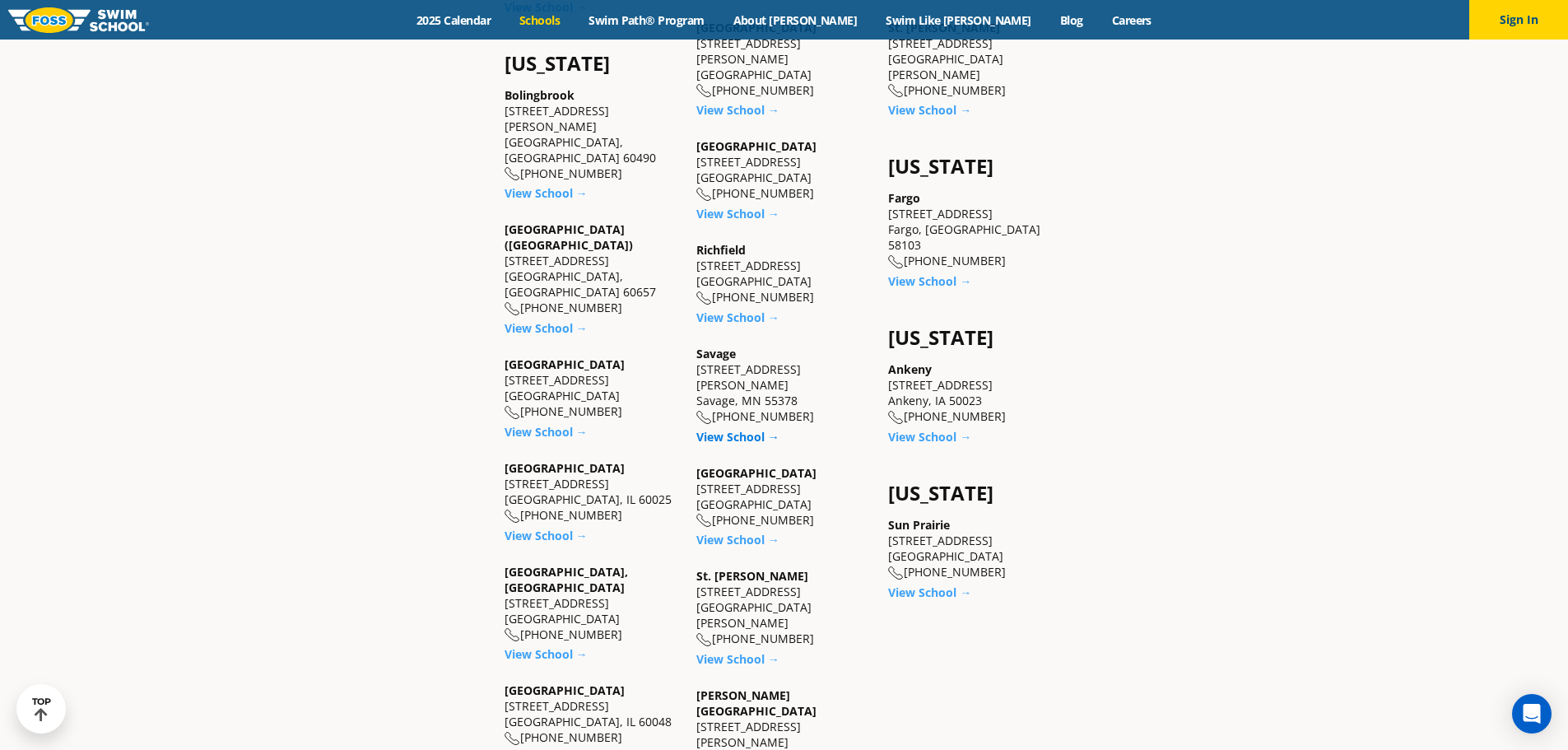
click at [714, 429] on link "View School →" at bounding box center [737, 437] width 83 height 16
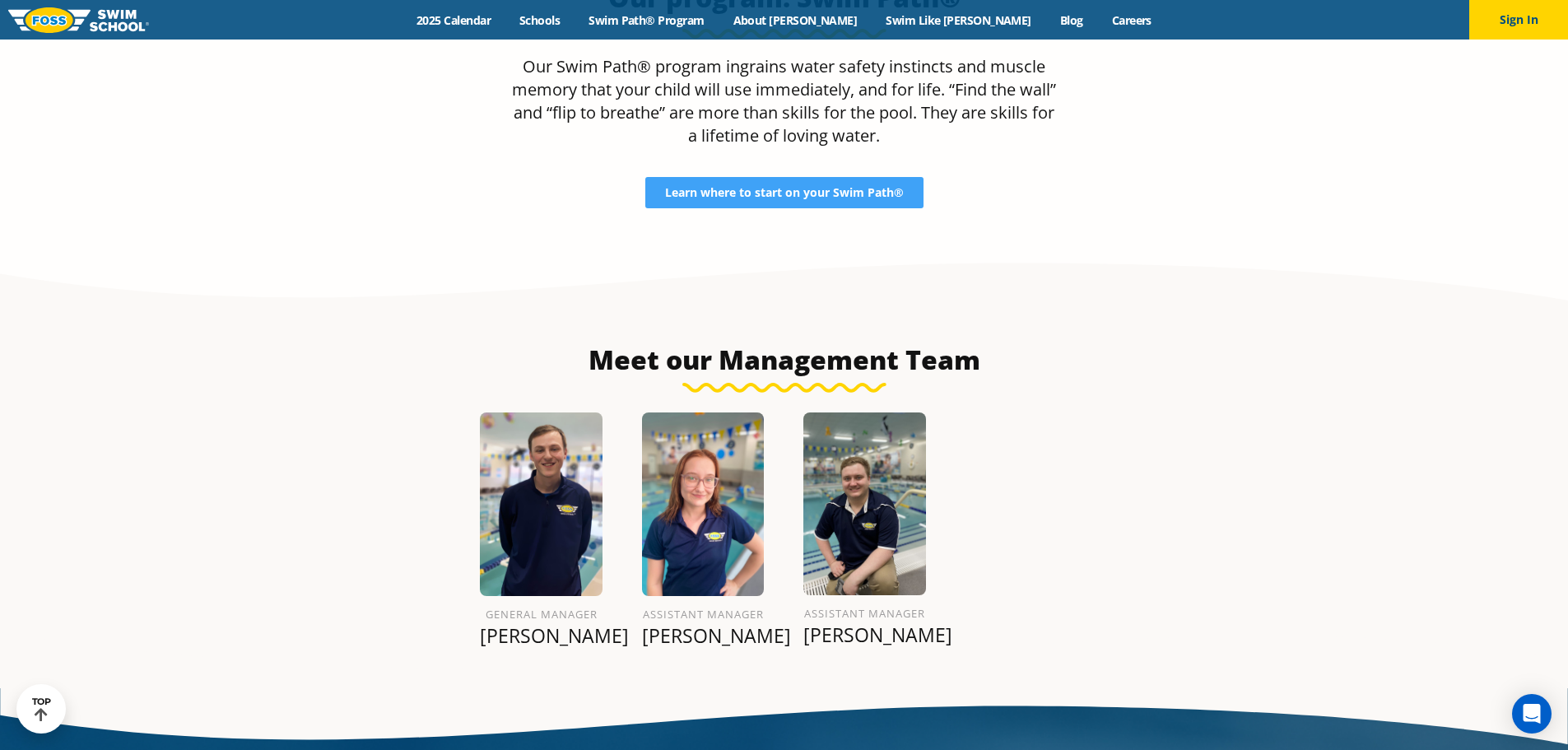
scroll to position [1788, 0]
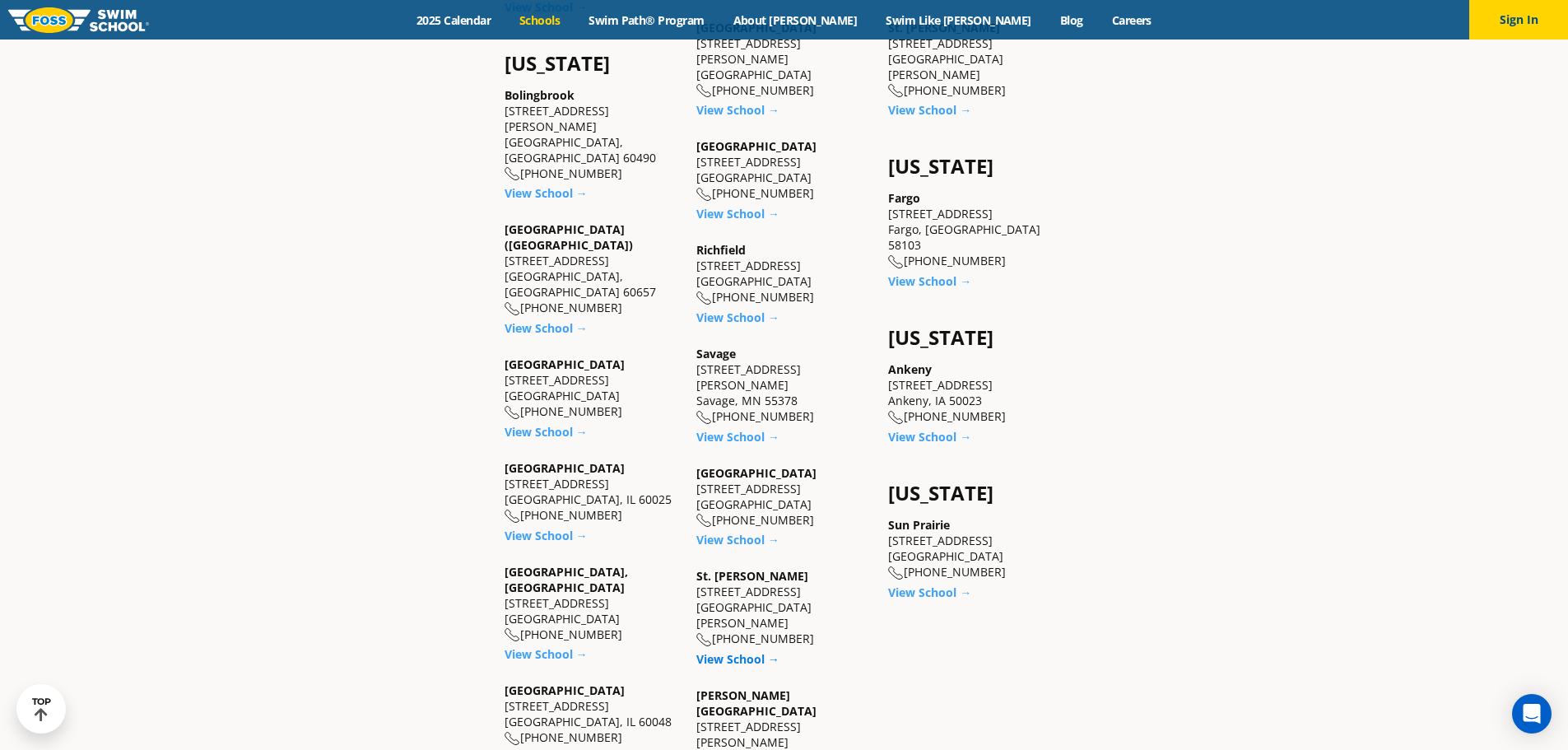
click at [721, 651] on link "View School →" at bounding box center [737, 659] width 83 height 16
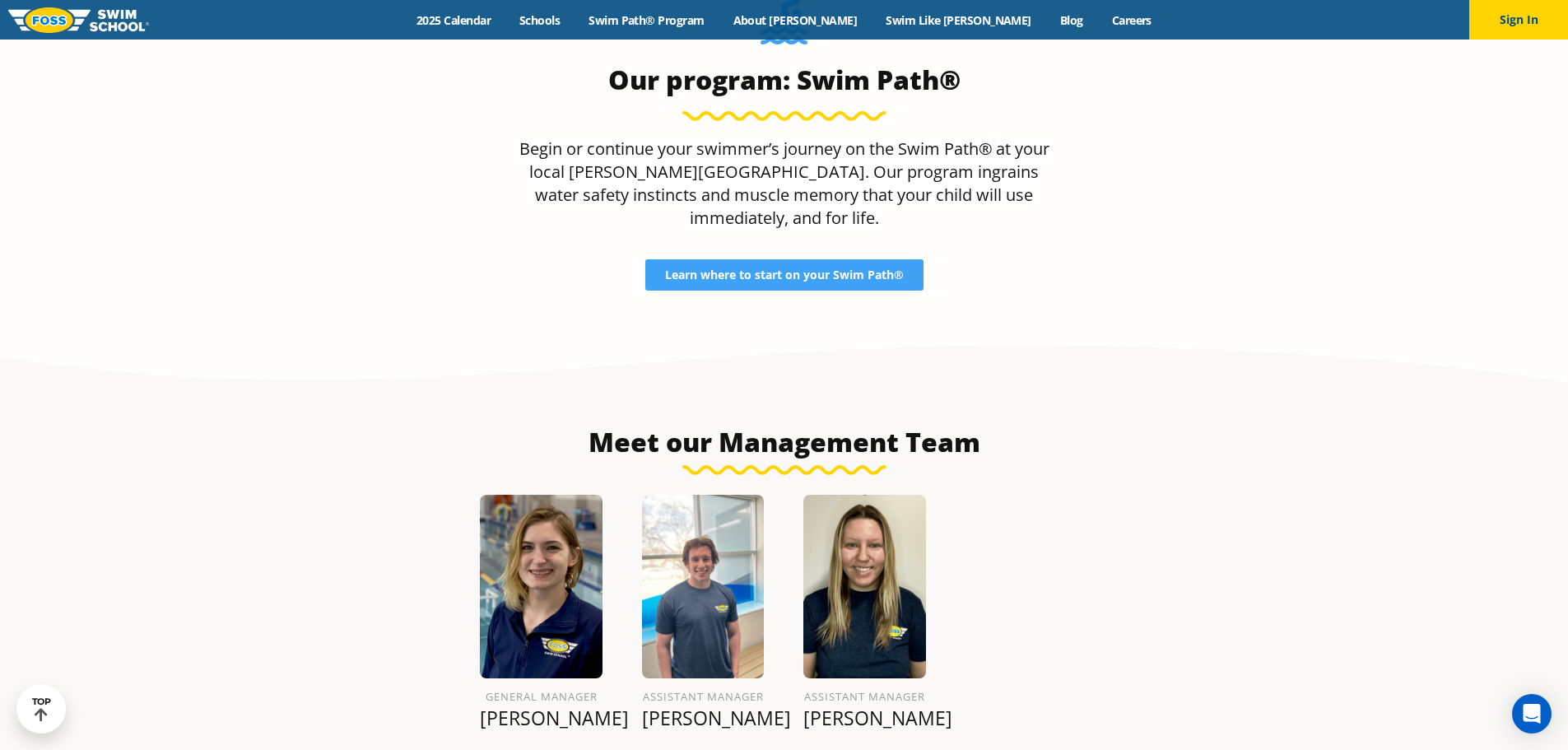
scroll to position [1705, 0]
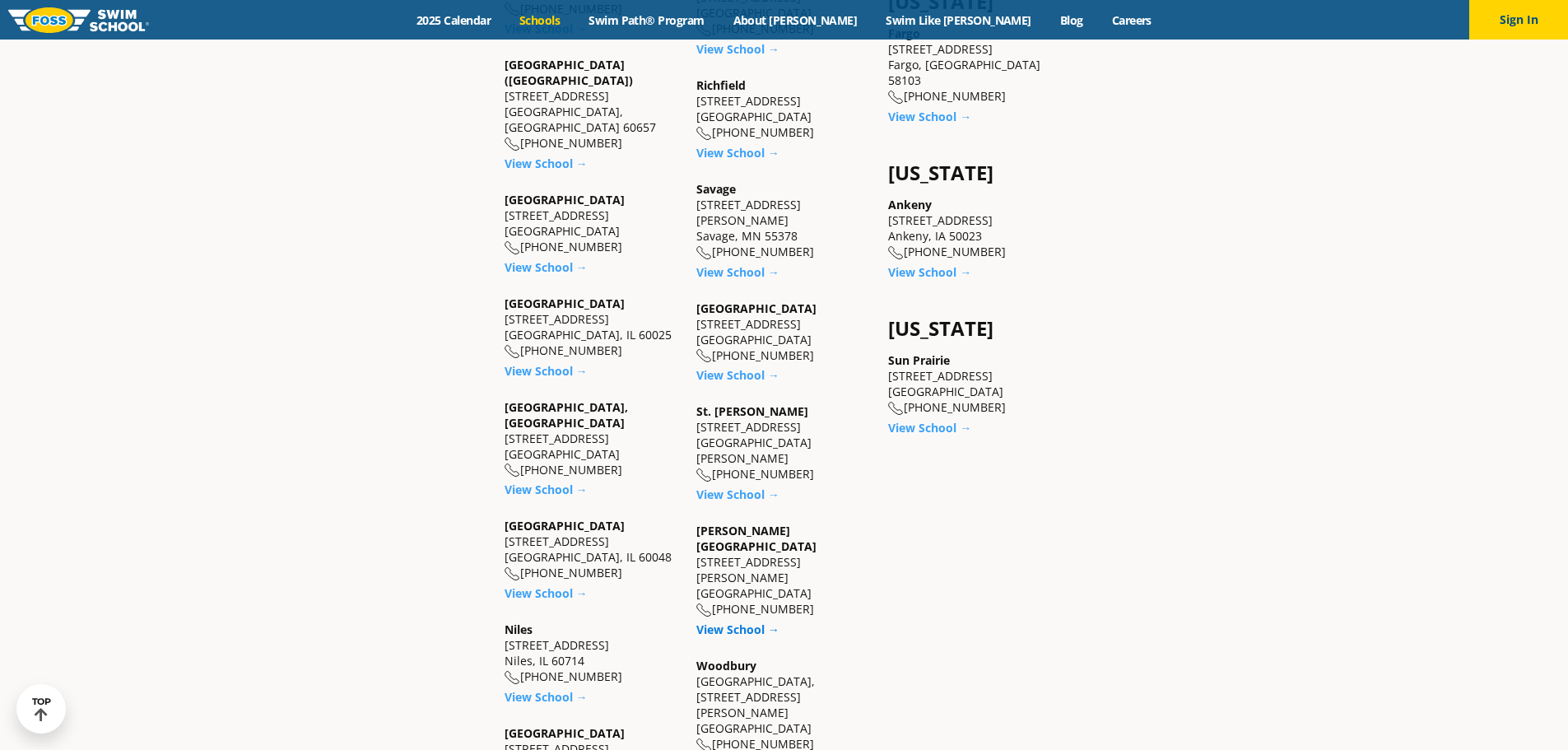
click at [731, 621] on link "View School →" at bounding box center [737, 629] width 83 height 16
click at [734, 621] on link "View School →" at bounding box center [737, 629] width 83 height 16
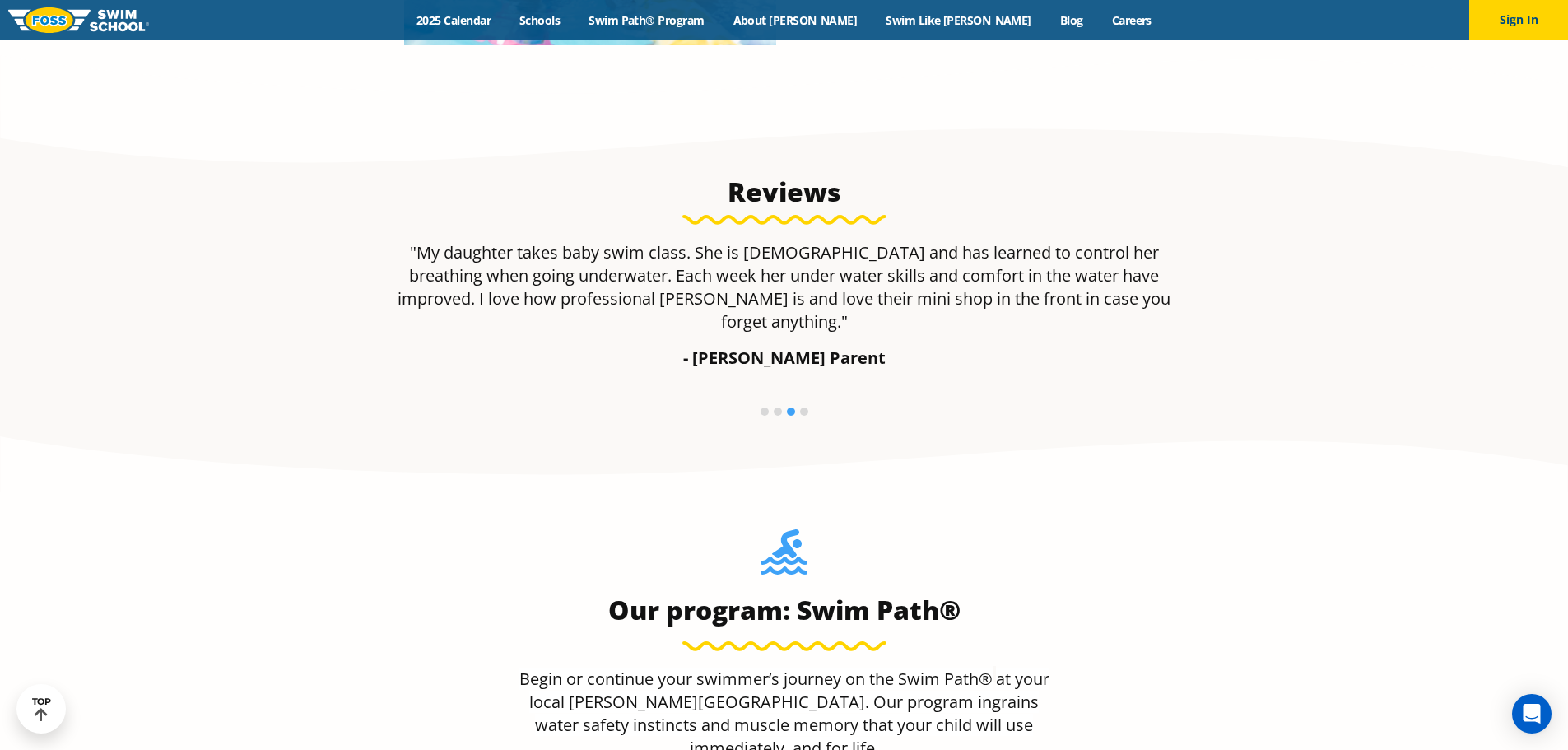
scroll to position [1482, 0]
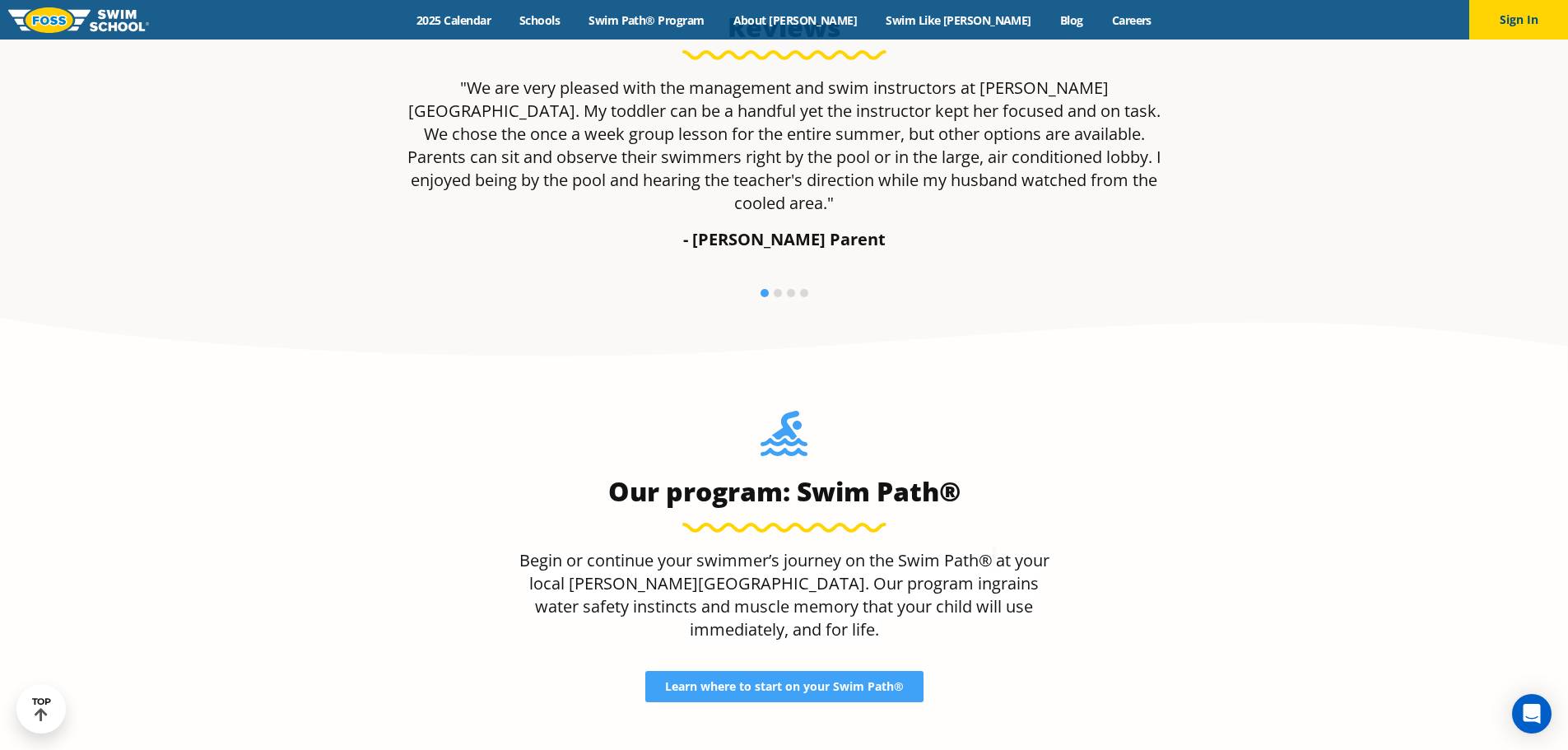
scroll to position [1646, 0]
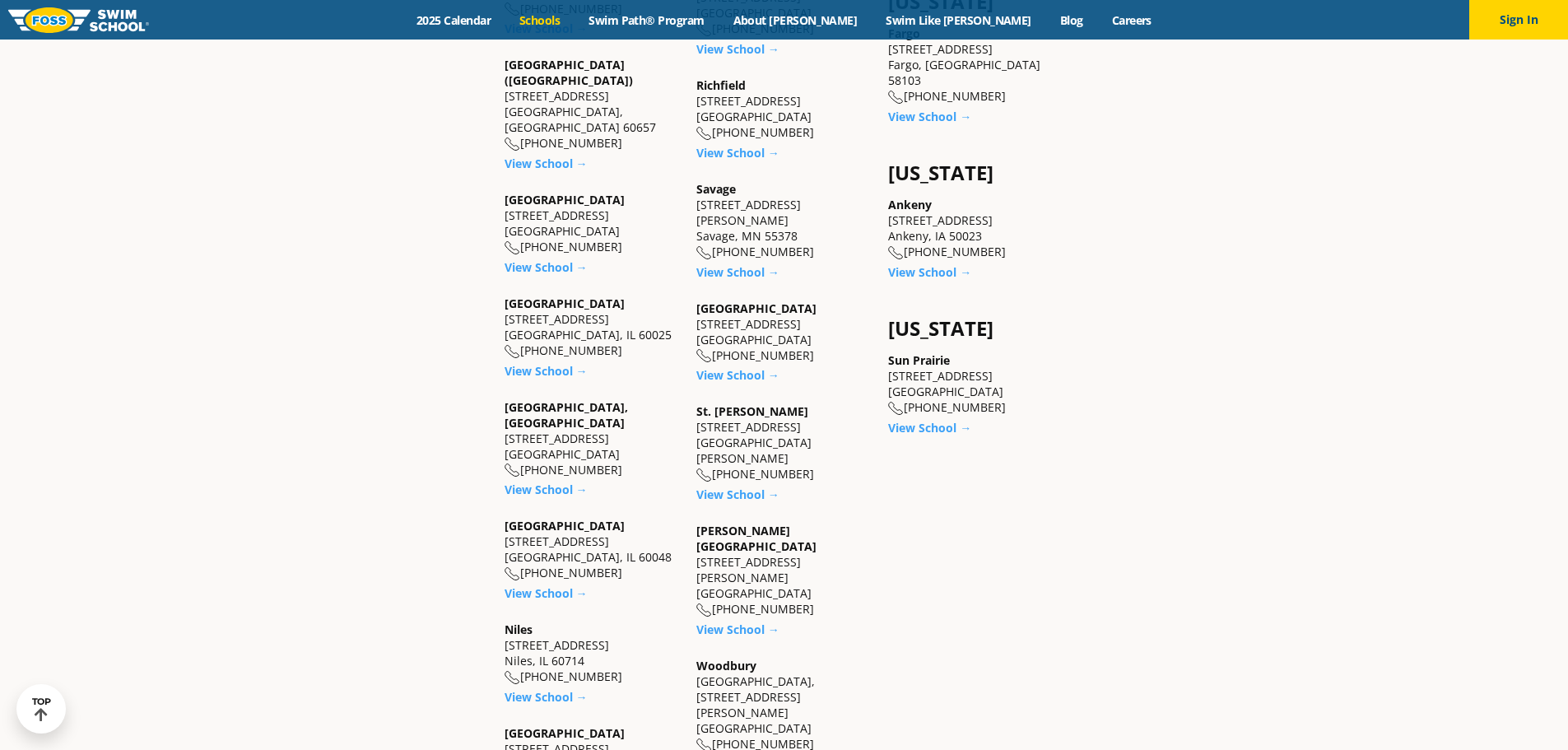
click at [741, 749] on link "View School →" at bounding box center [737, 764] width 83 height 16
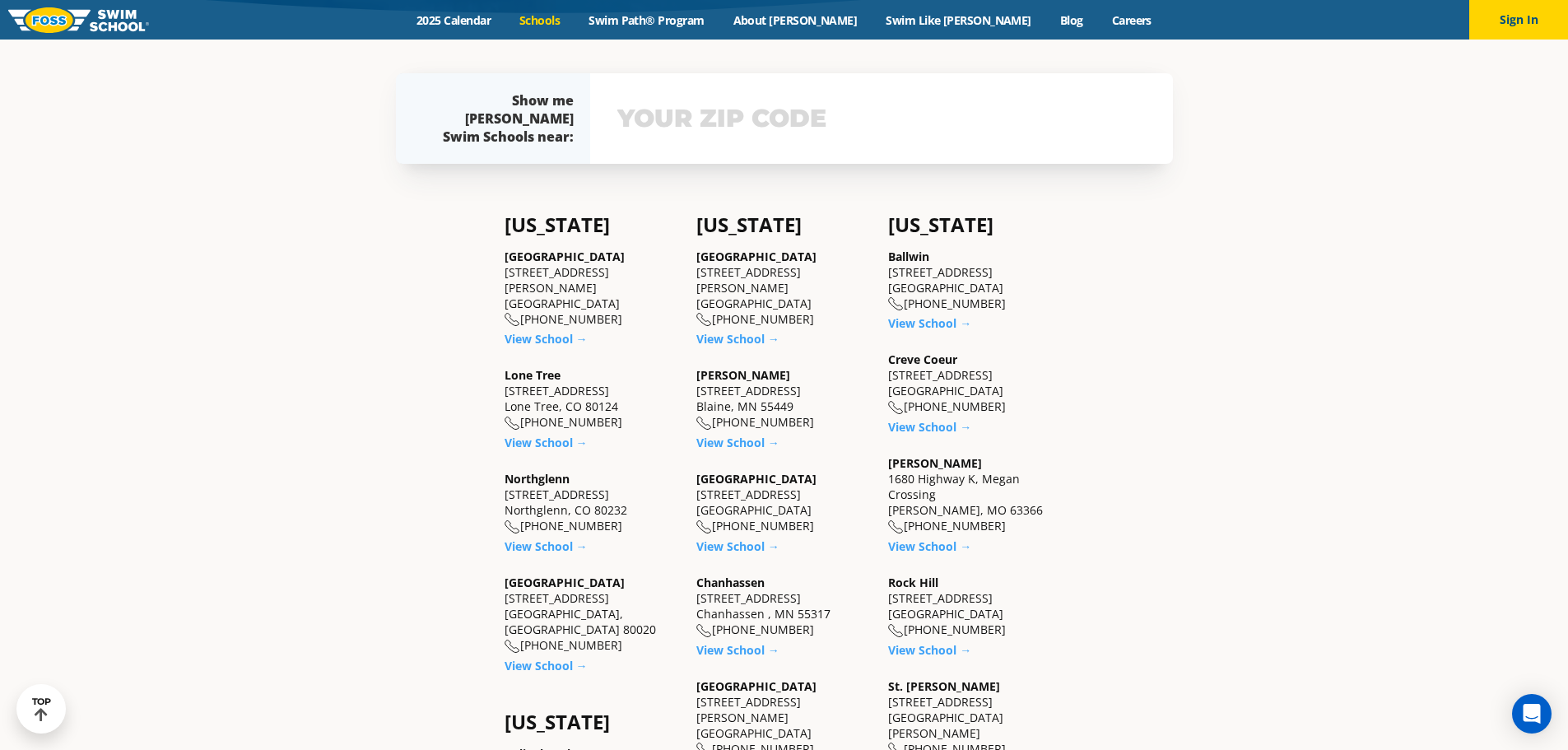
scroll to position [412, 0]
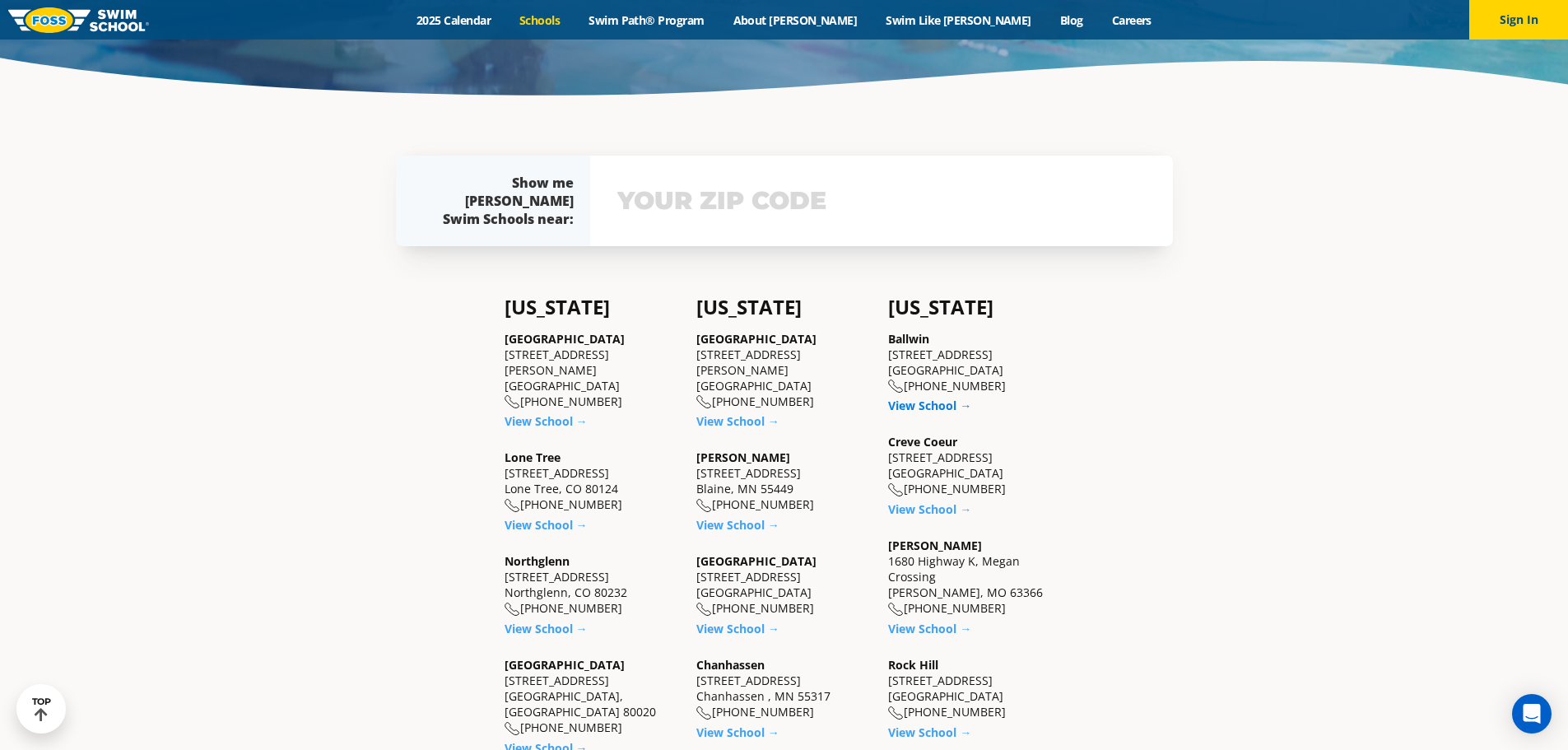
click at [914, 405] on link "View School →" at bounding box center [929, 405] width 83 height 16
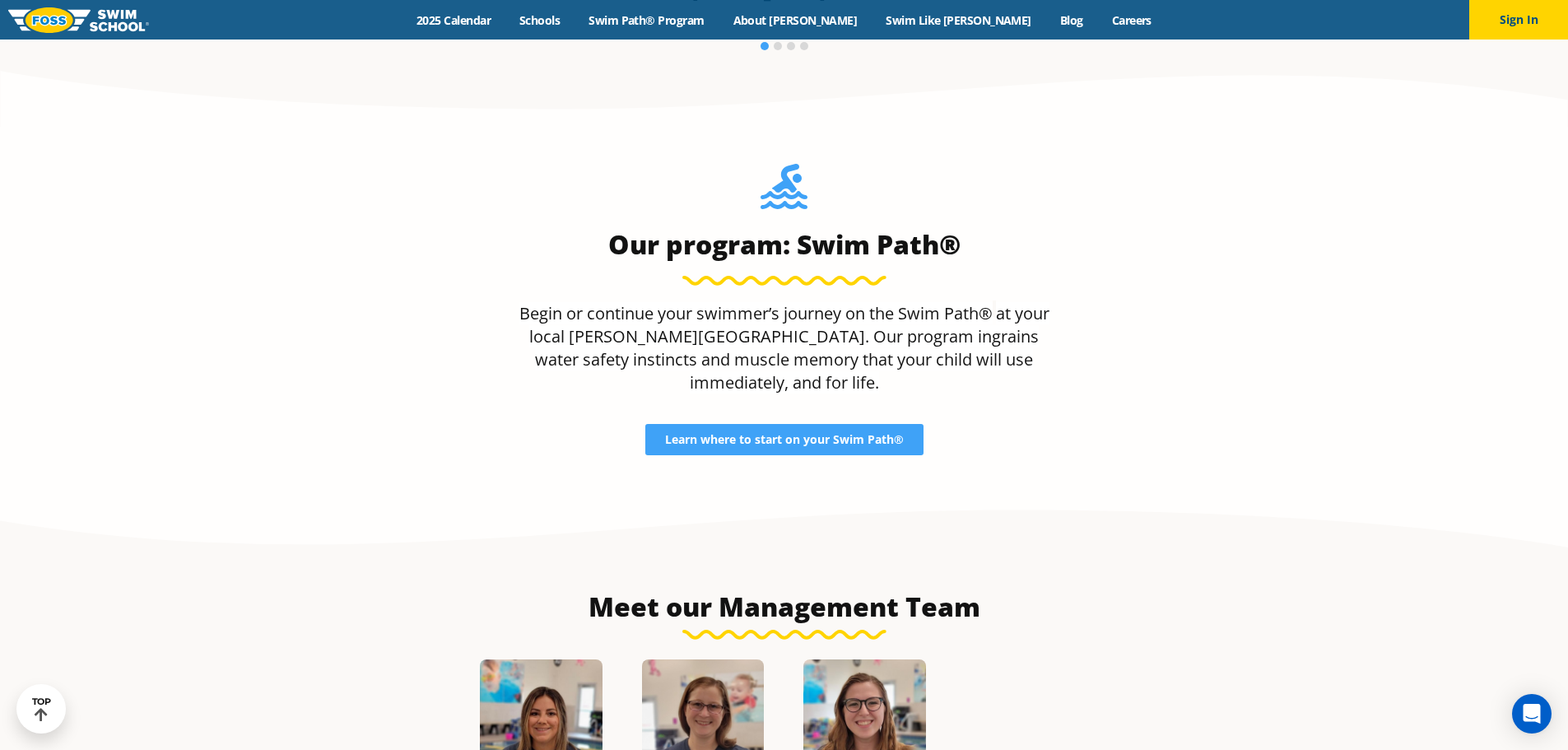
scroll to position [1646, 0]
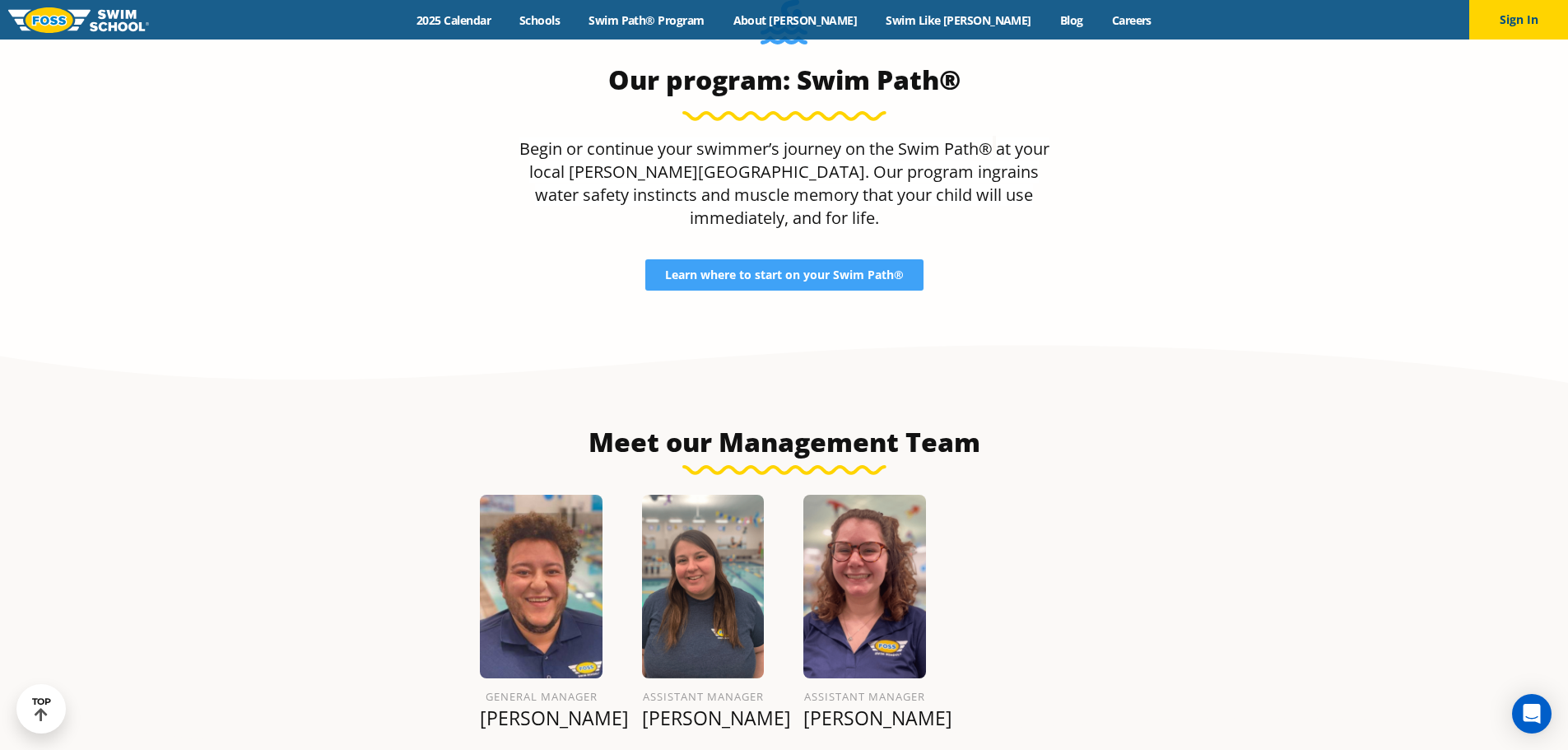
scroll to position [1564, 0]
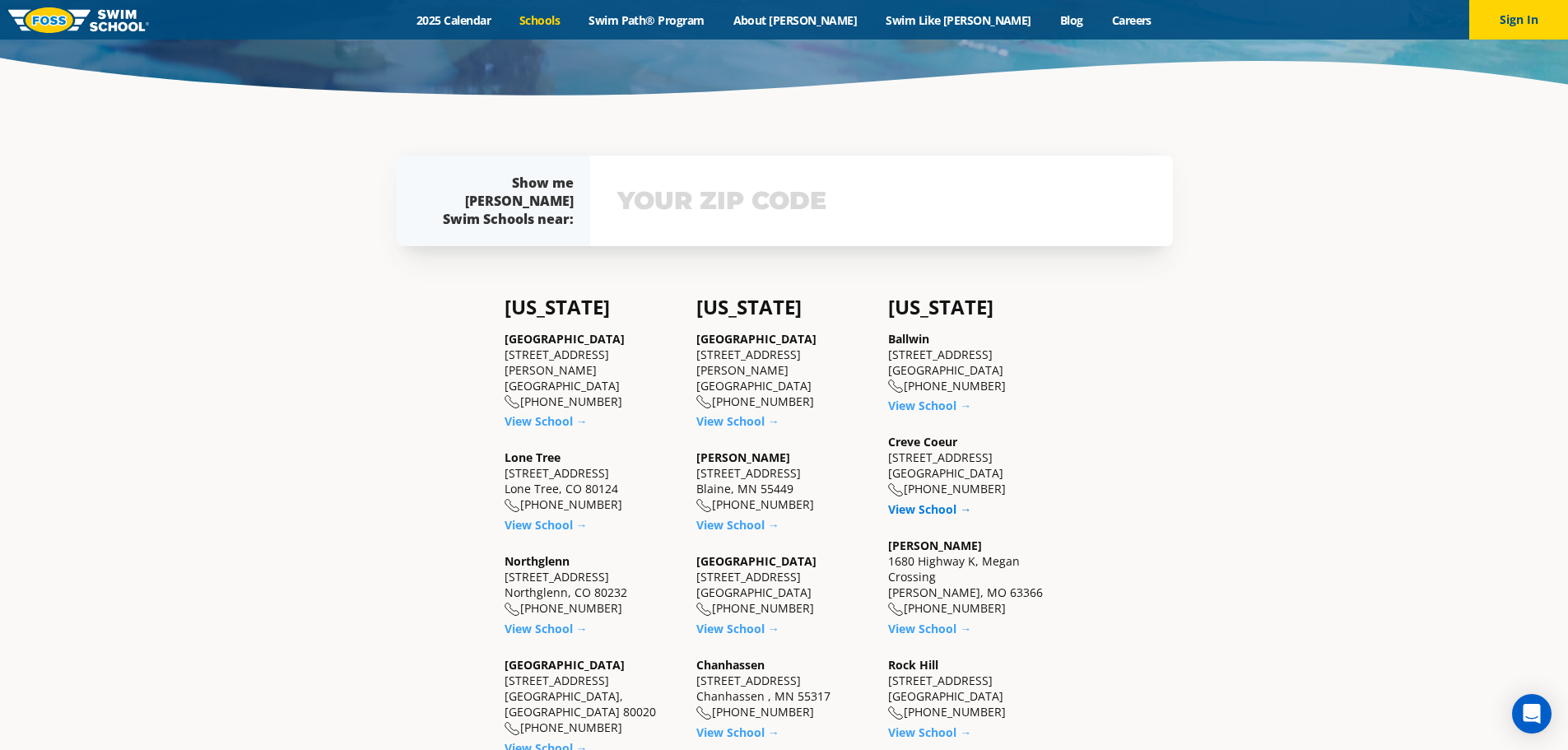
click at [915, 509] on link "View School →" at bounding box center [929, 509] width 83 height 16
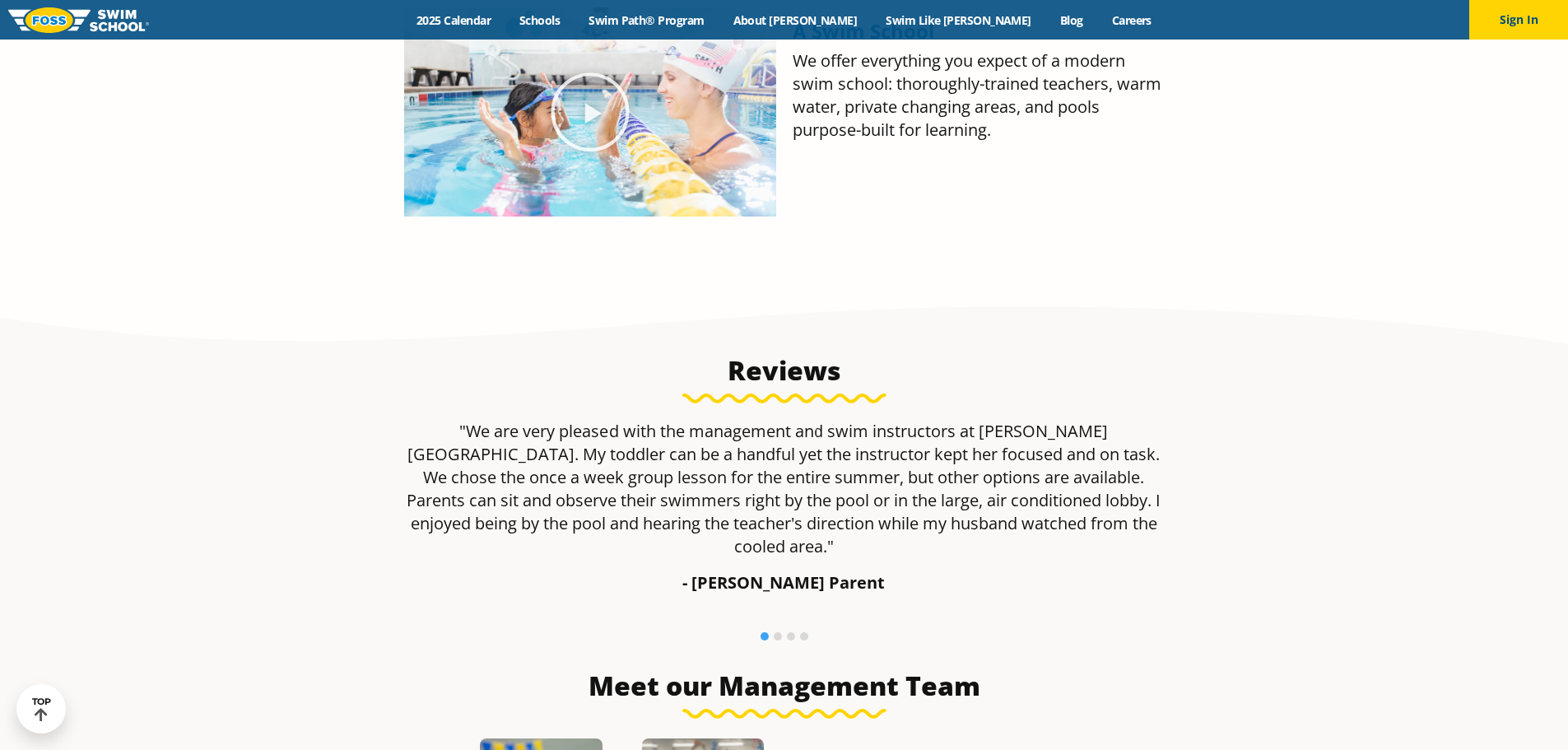
scroll to position [1317, 0]
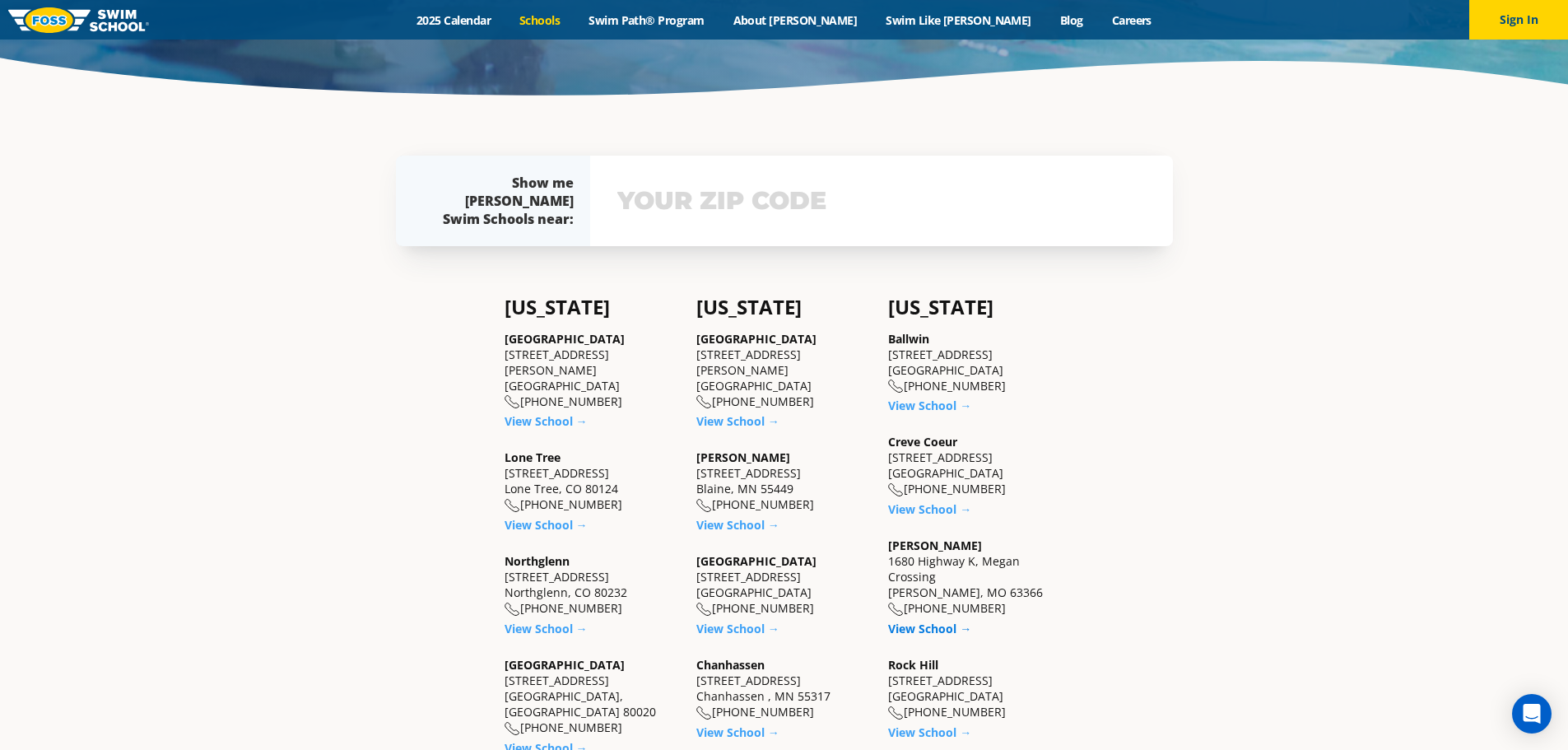
click at [917, 622] on link "View School →" at bounding box center [929, 628] width 83 height 16
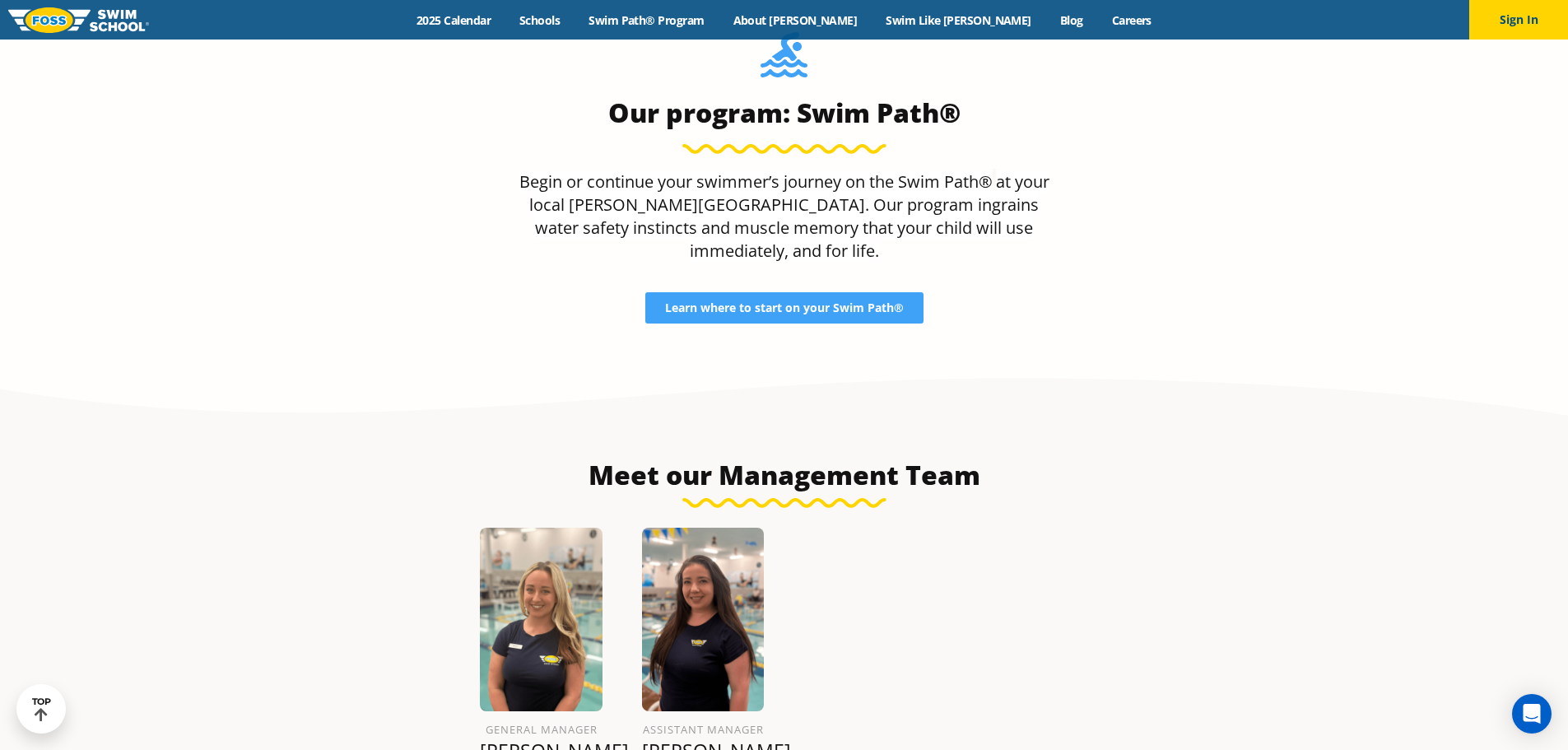
scroll to position [1729, 0]
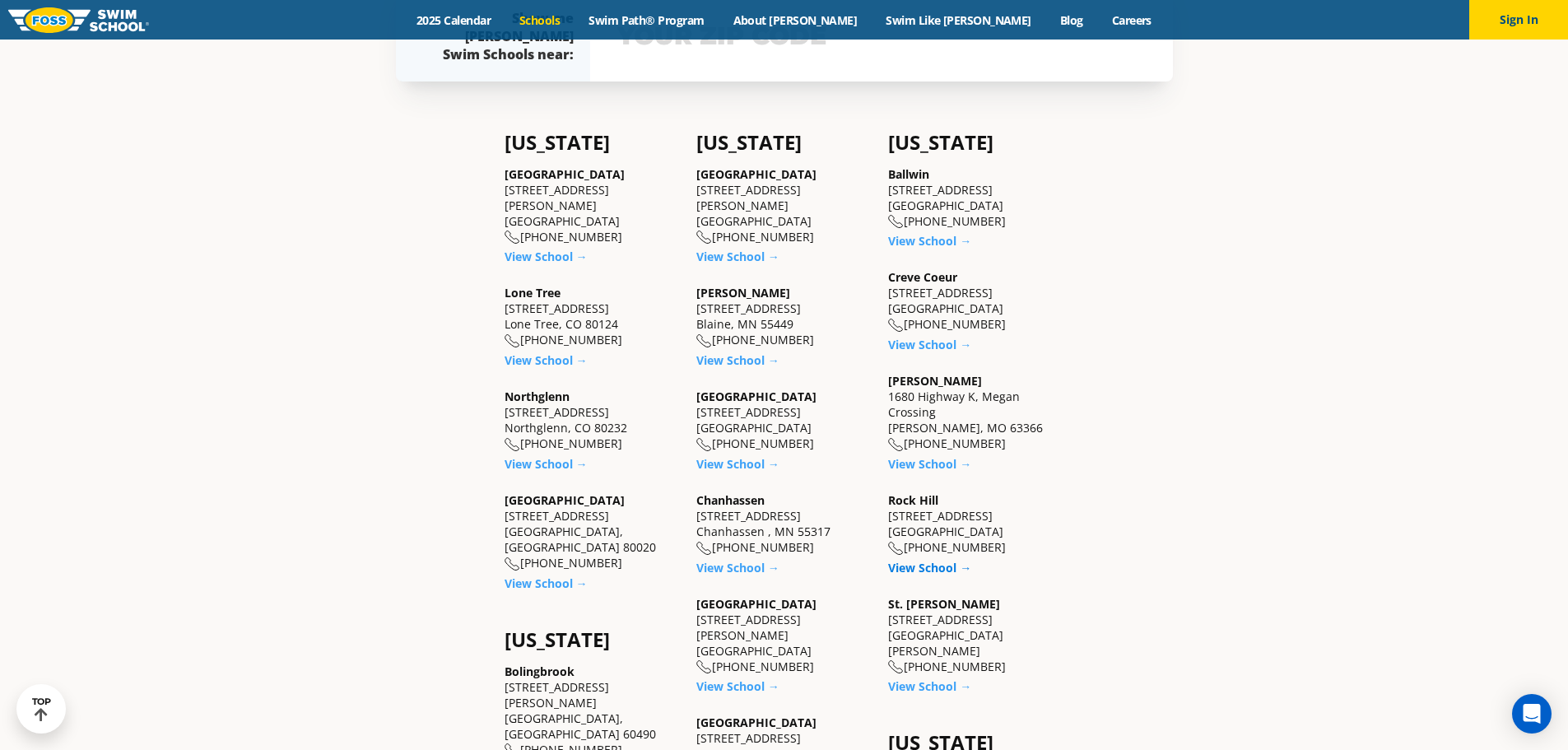
click at [922, 572] on link "View School →" at bounding box center [929, 567] width 83 height 16
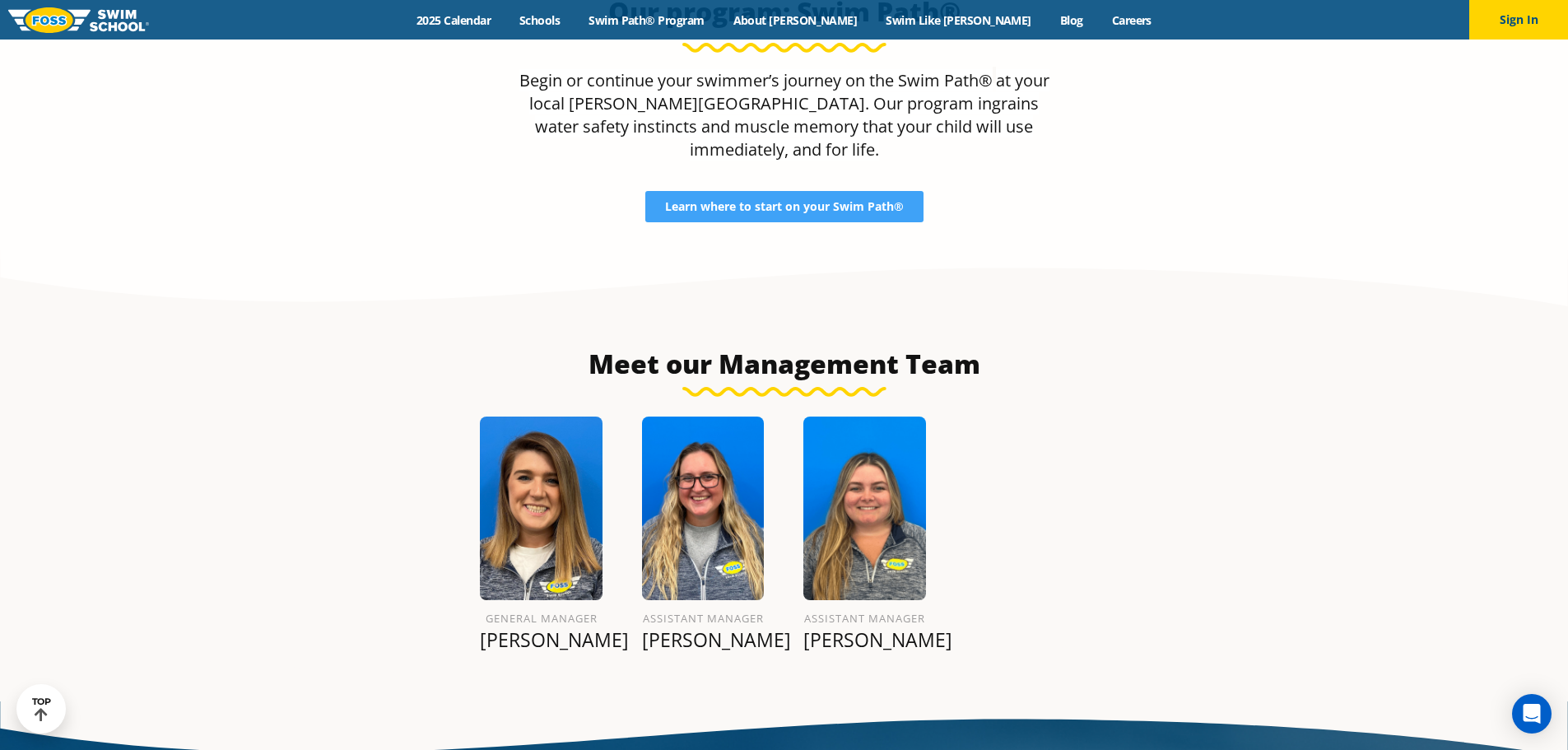
scroll to position [1788, 0]
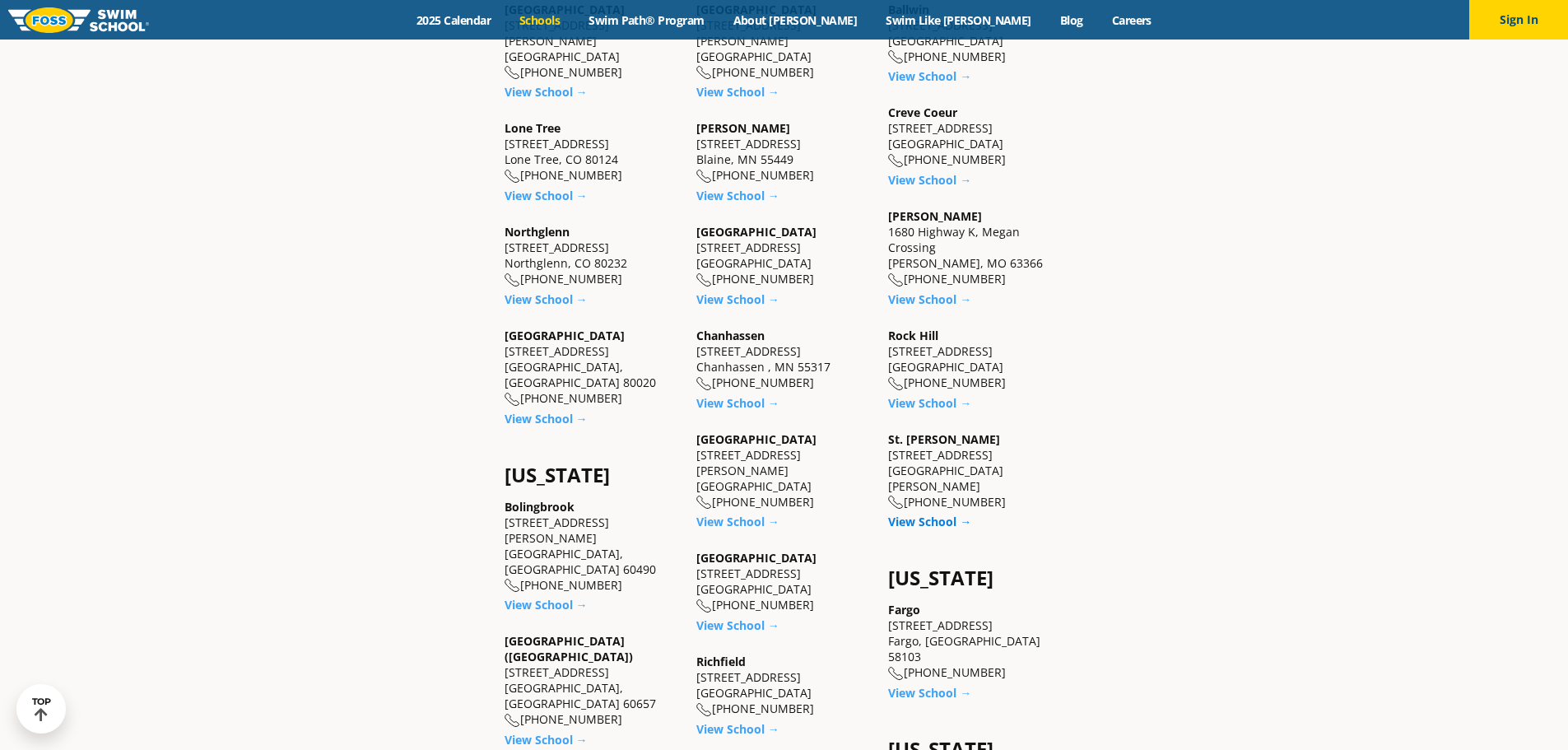
click at [935, 514] on link "View School →" at bounding box center [929, 521] width 83 height 16
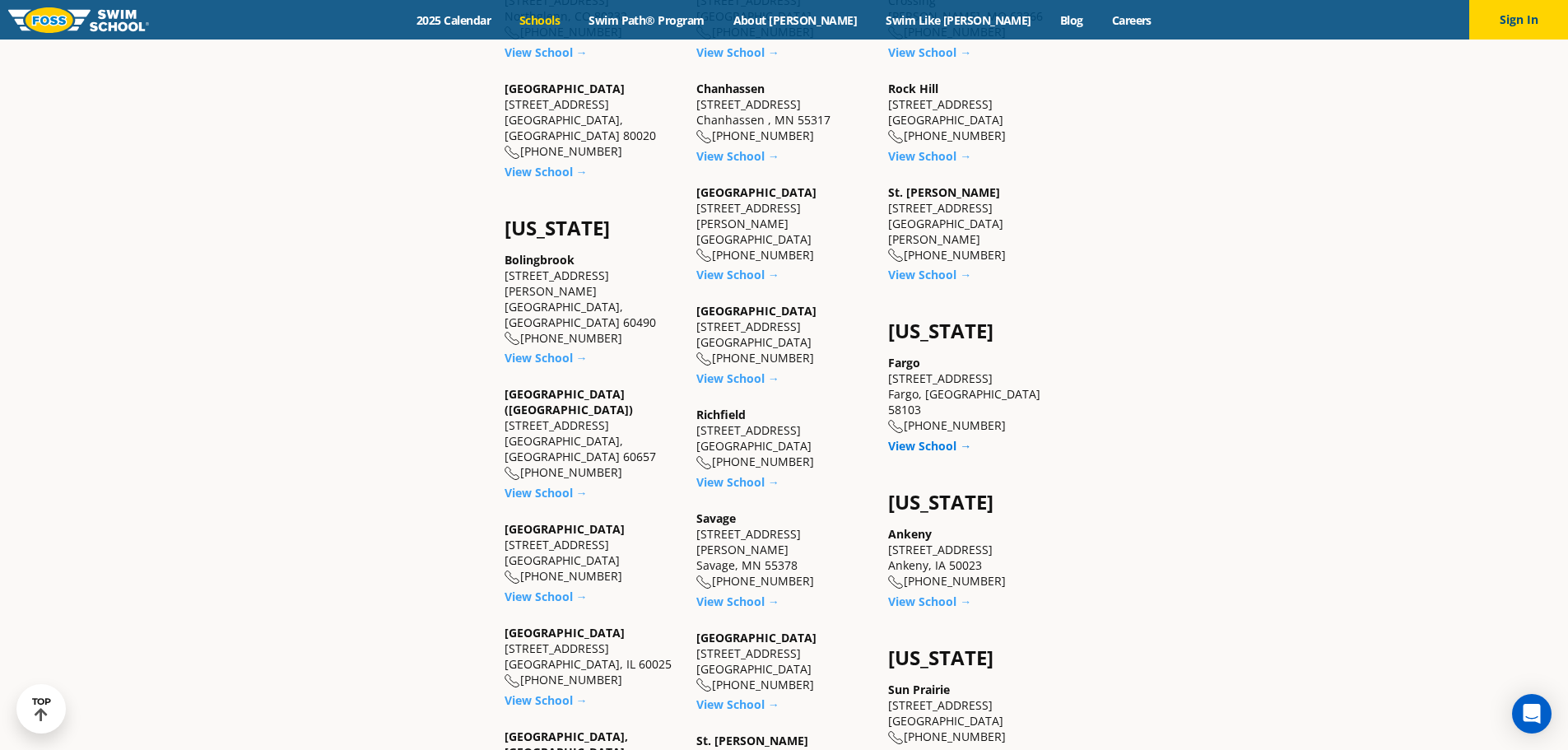
click at [920, 438] on link "View School →" at bounding box center [929, 446] width 83 height 16
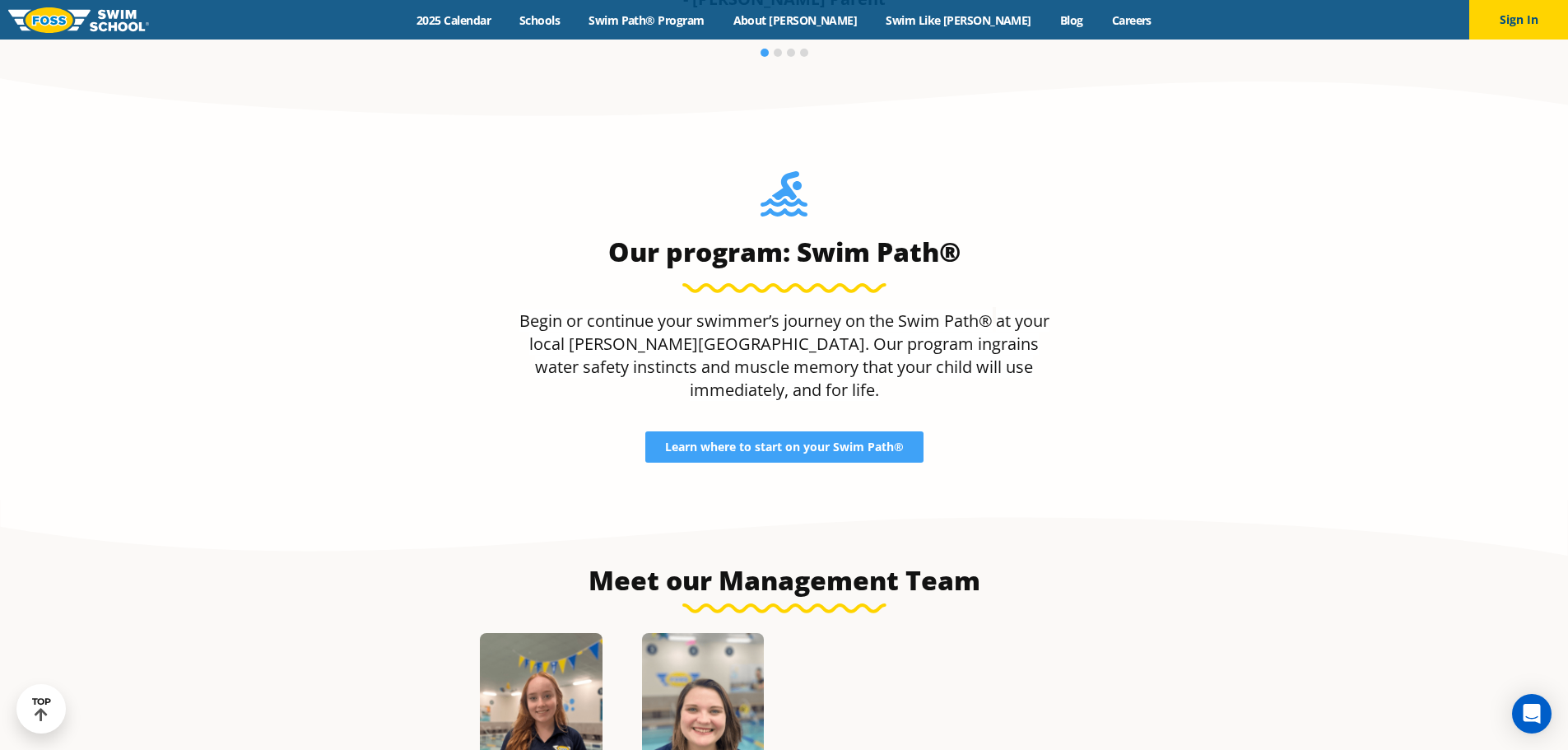
scroll to position [1729, 0]
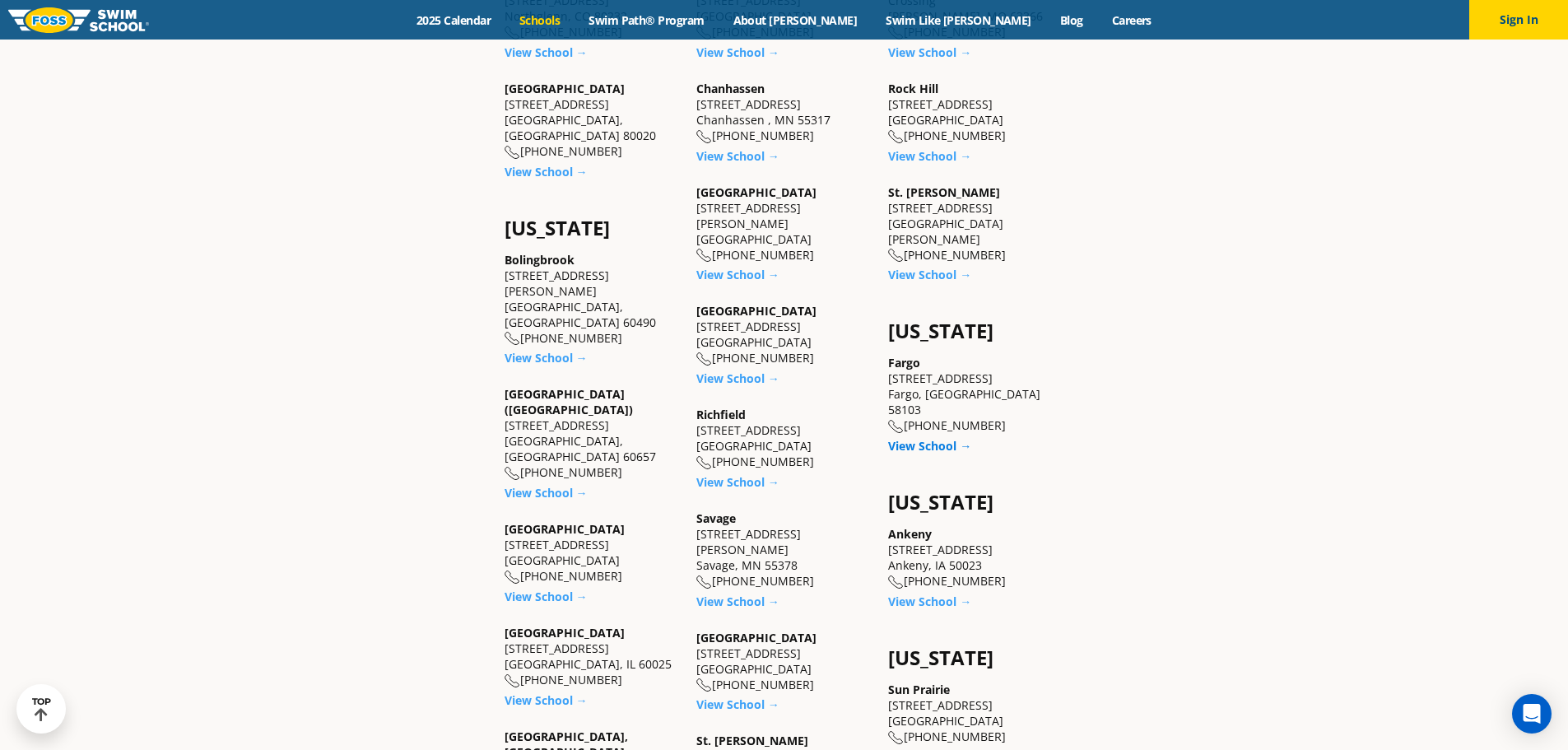
click at [918, 438] on link "View School →" at bounding box center [929, 446] width 83 height 16
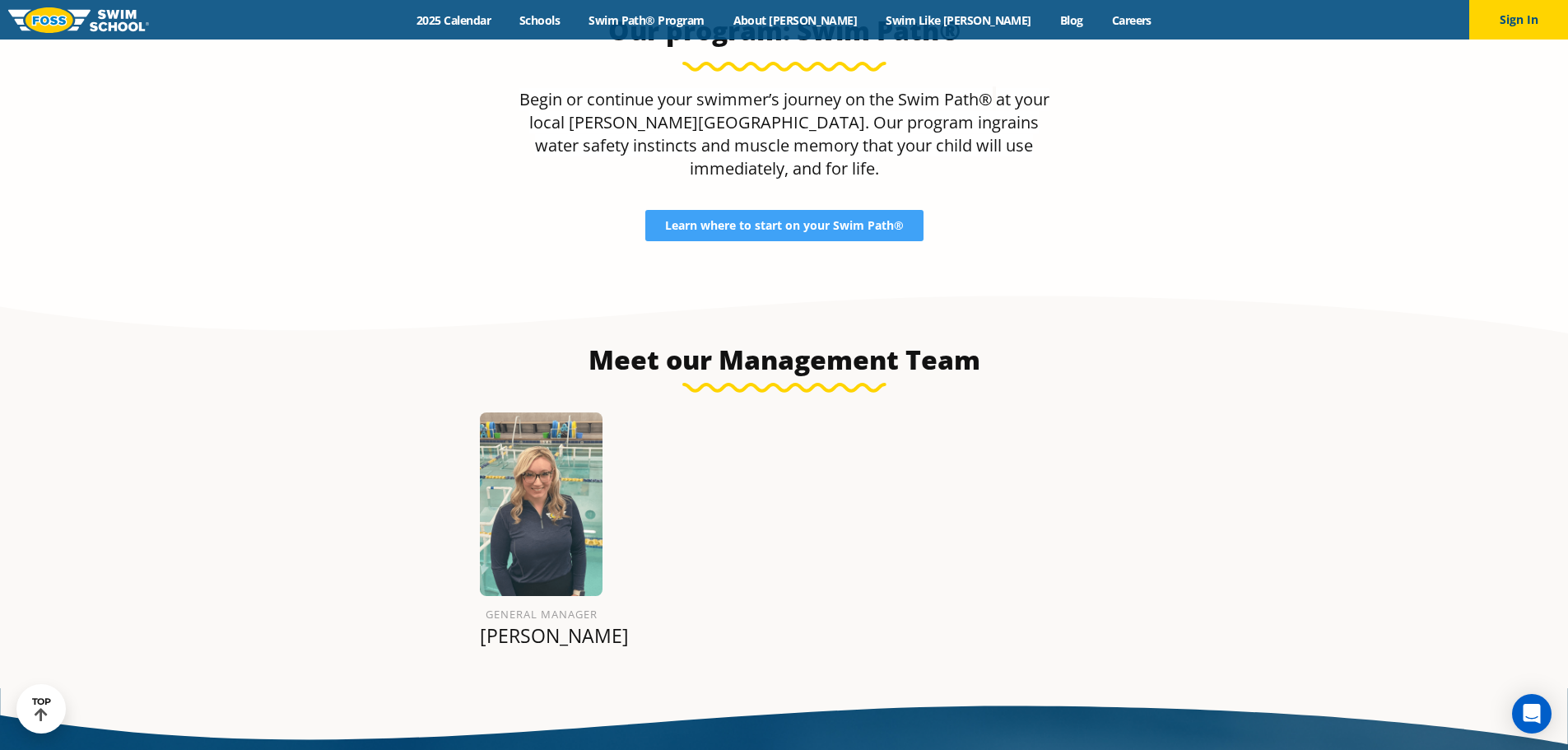
scroll to position [1705, 0]
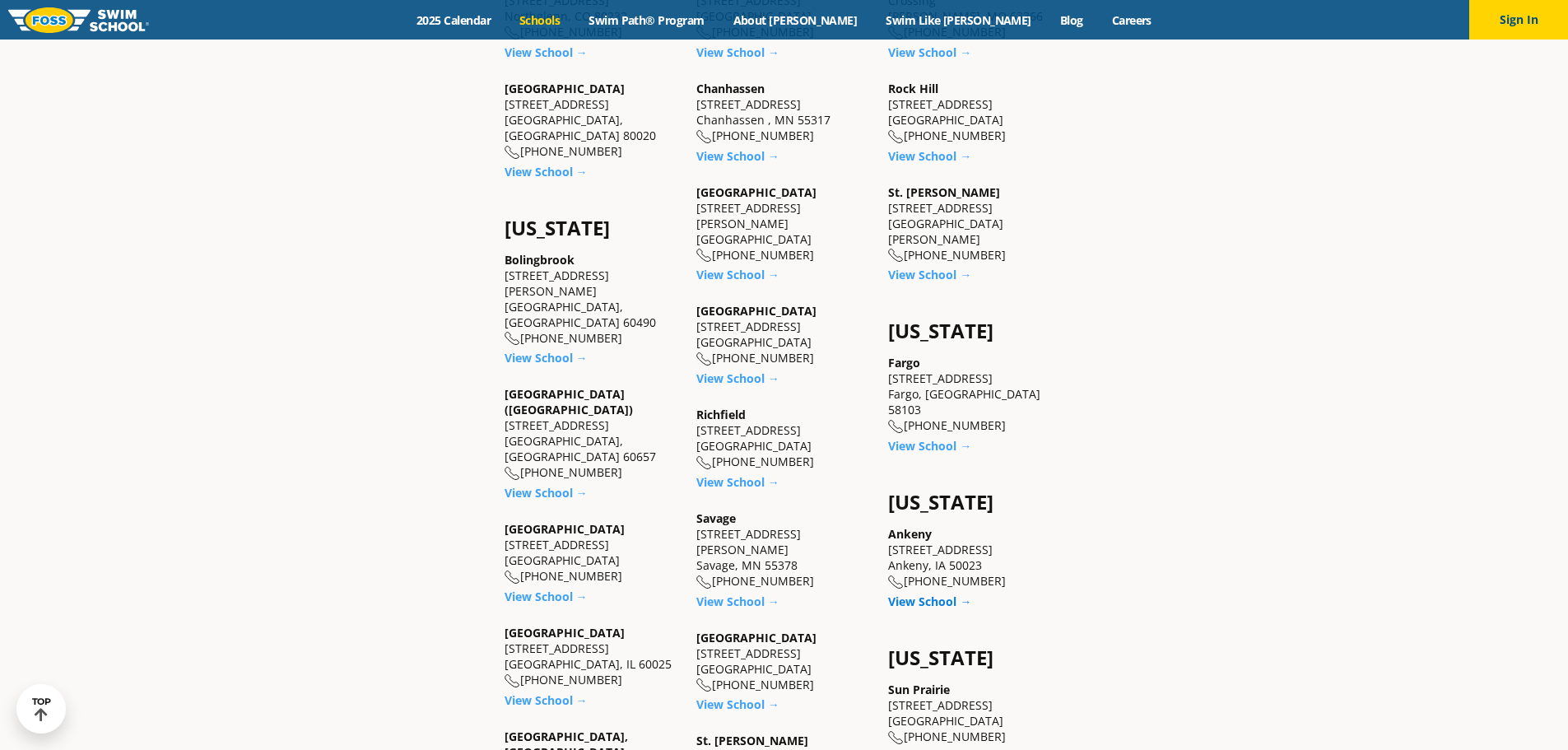
click at [933, 594] on link "View School →" at bounding box center [929, 601] width 83 height 16
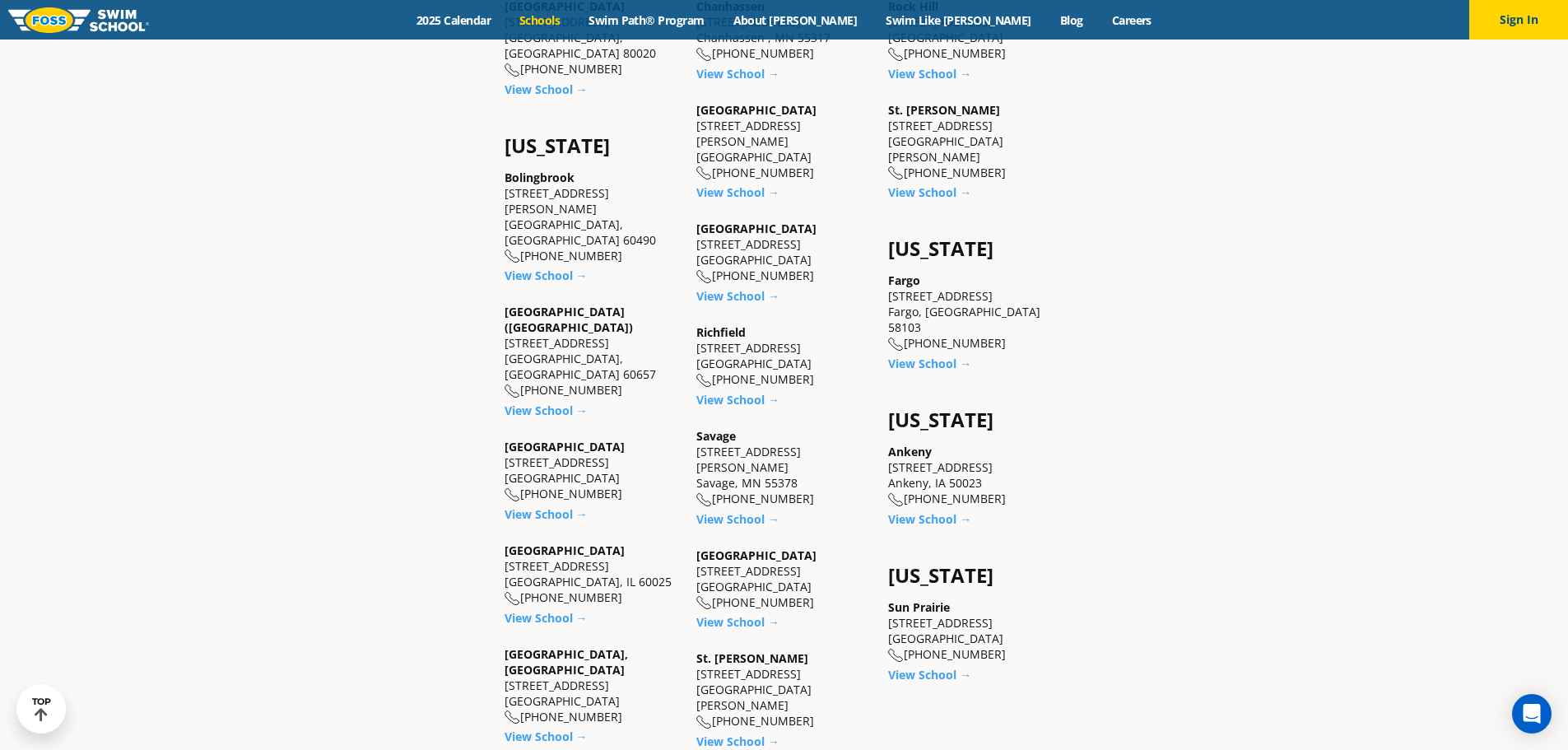
scroll to position [1152, 0]
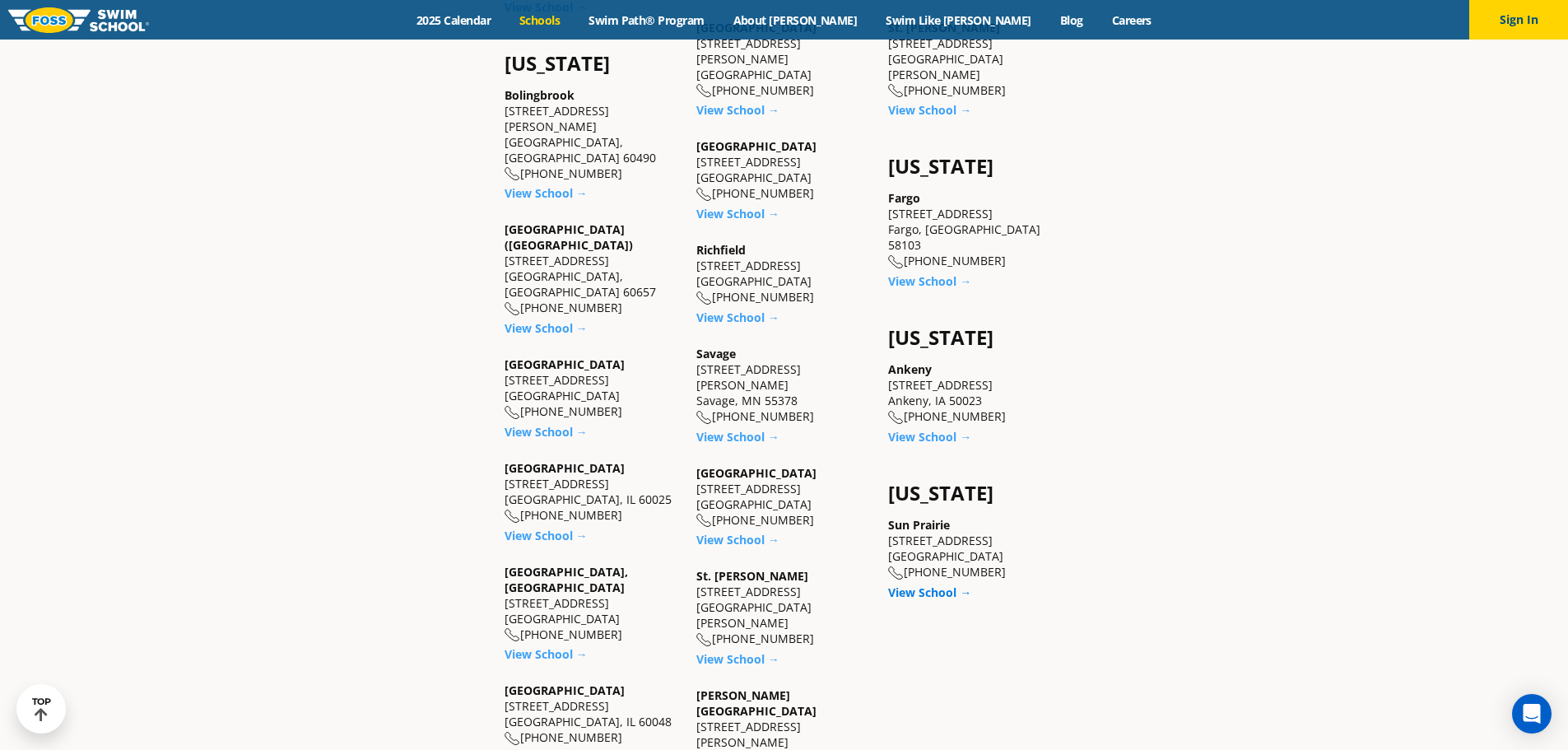
click at [940, 585] on link "View School →" at bounding box center [929, 592] width 83 height 16
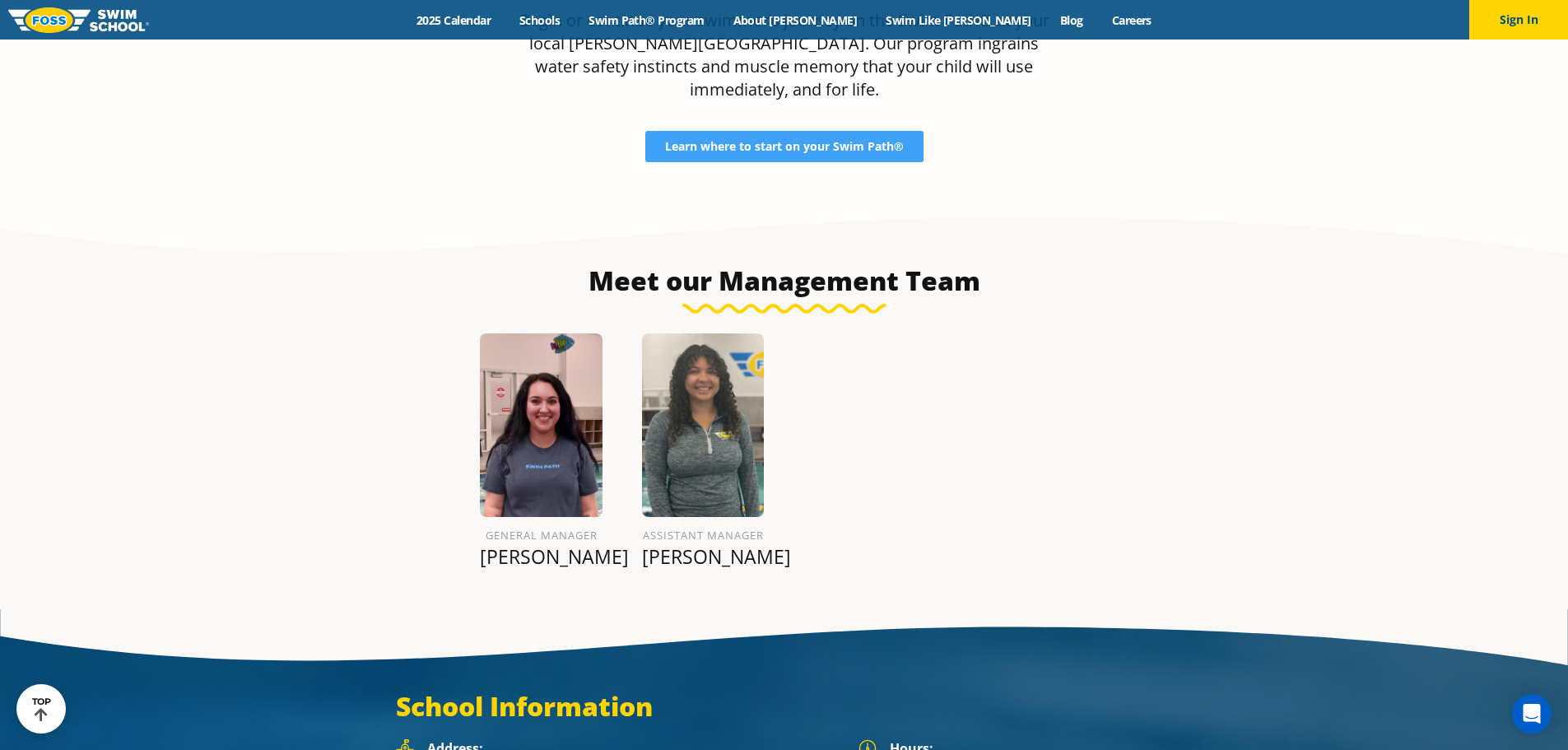
scroll to position [1788, 0]
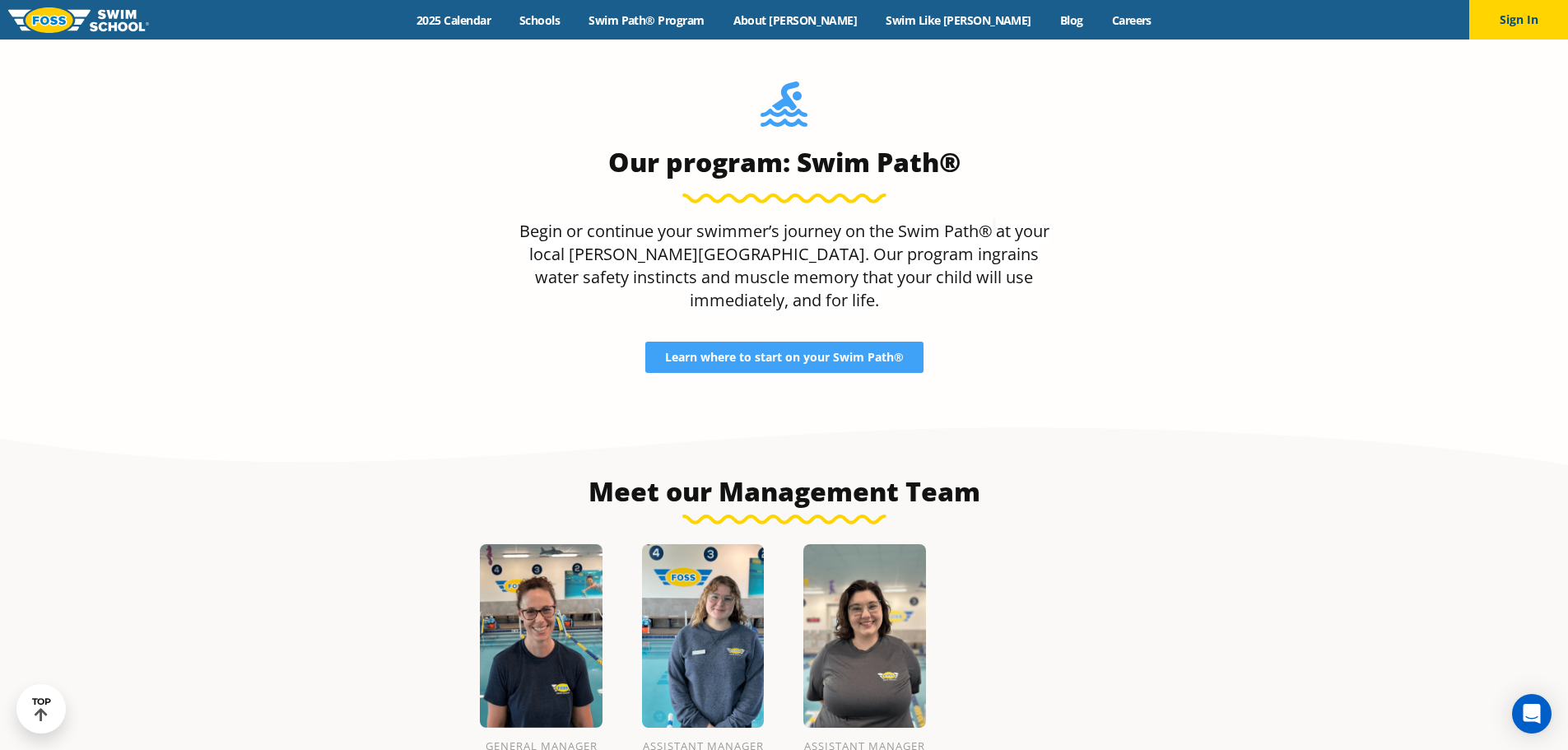
scroll to position [1623, 0]
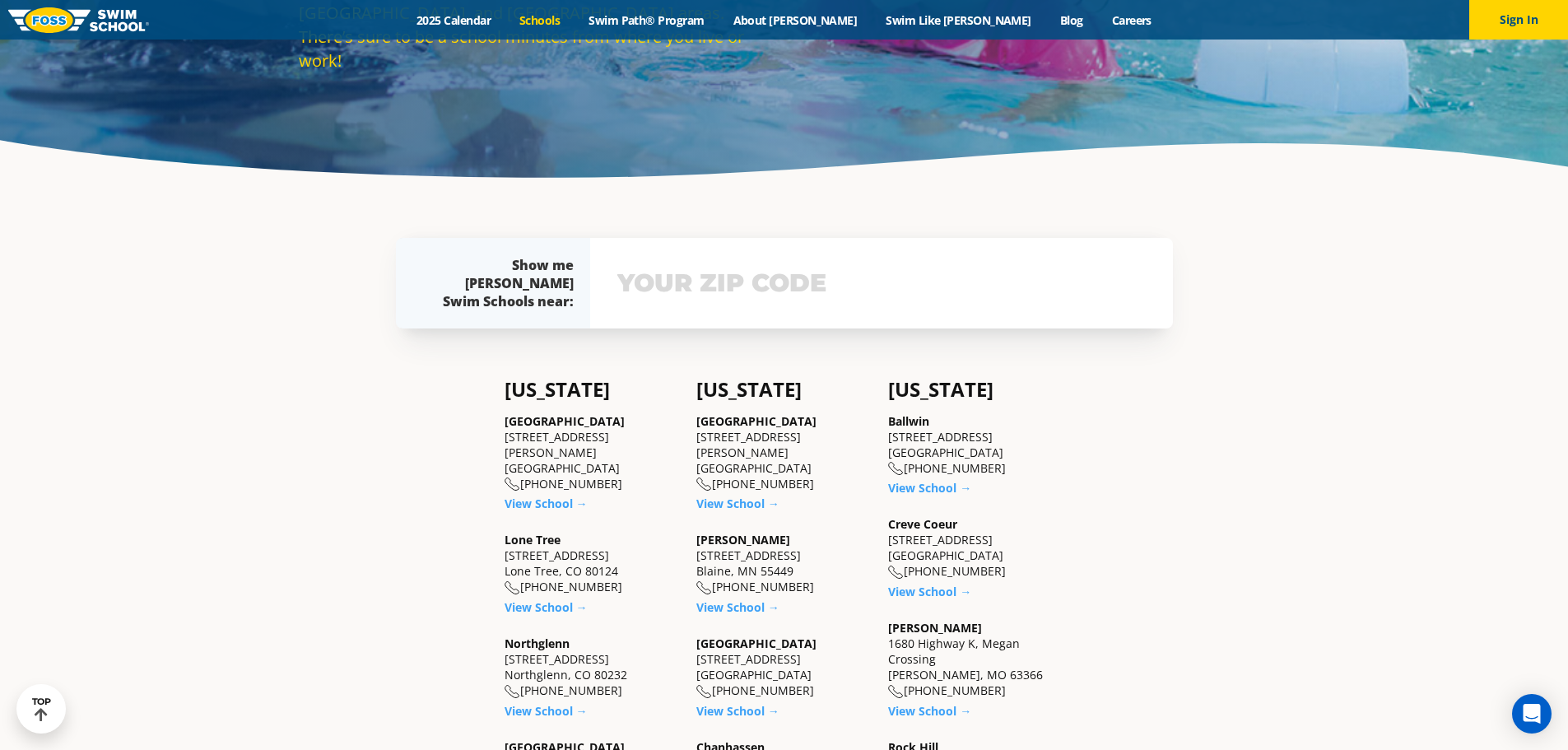
scroll to position [165, 0]
